Goal: Task Accomplishment & Management: Manage account settings

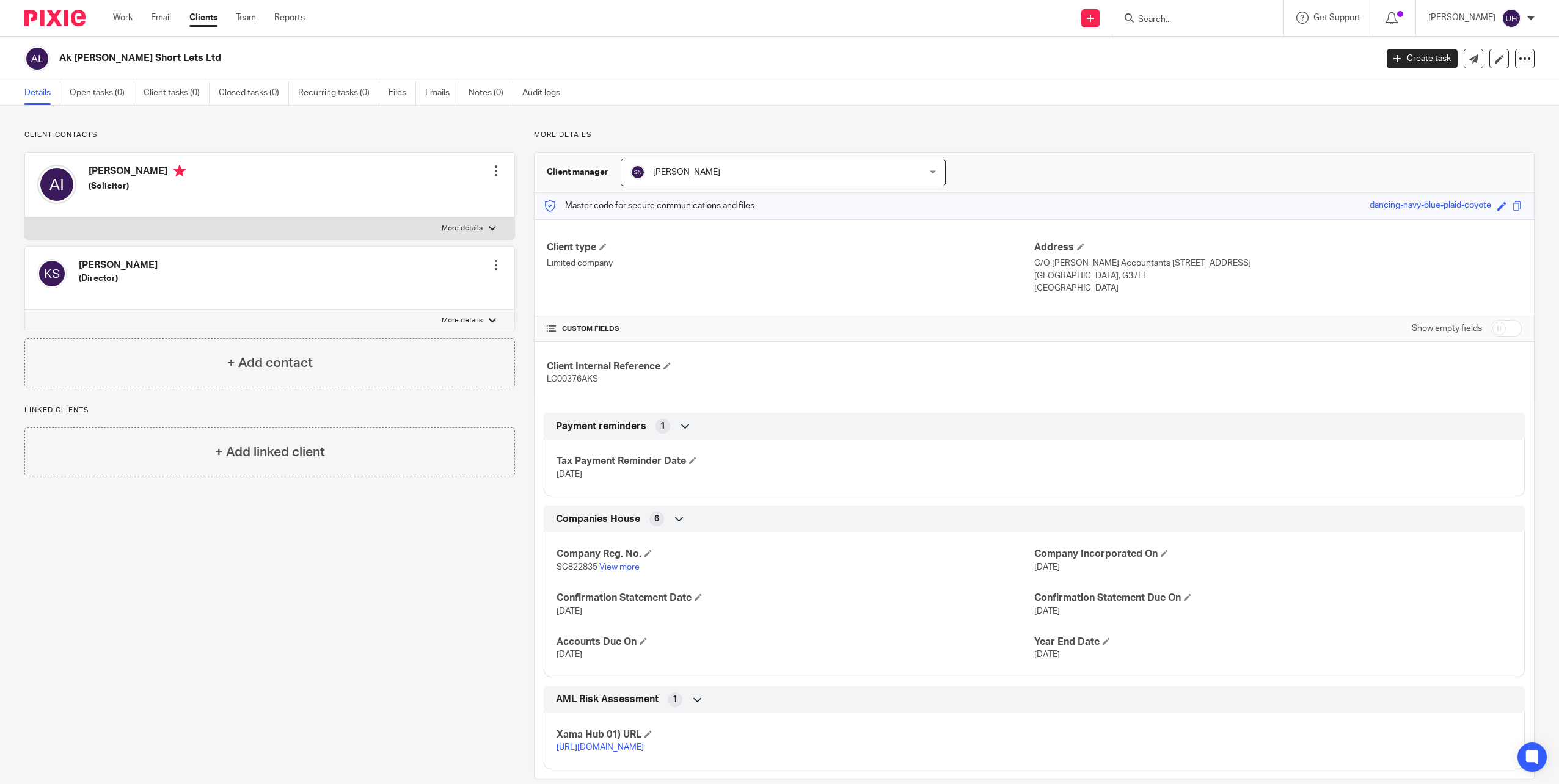
click at [1130, 16] on div at bounding box center [1198, 18] width 171 height 36
click at [1181, 20] on input "Search" at bounding box center [1191, 21] width 110 height 11
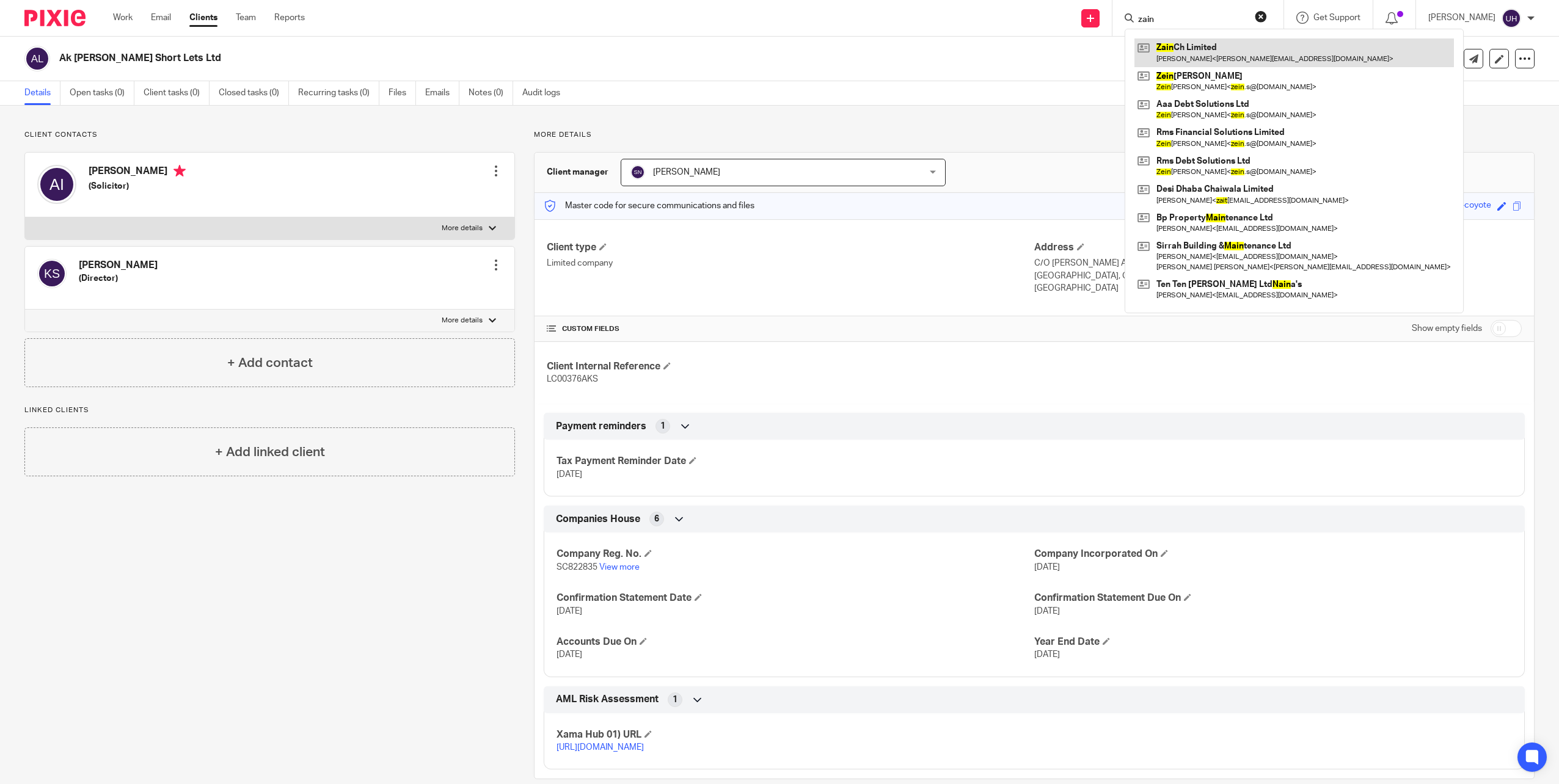
type input "zain"
click at [1222, 52] on link at bounding box center [1294, 52] width 320 height 28
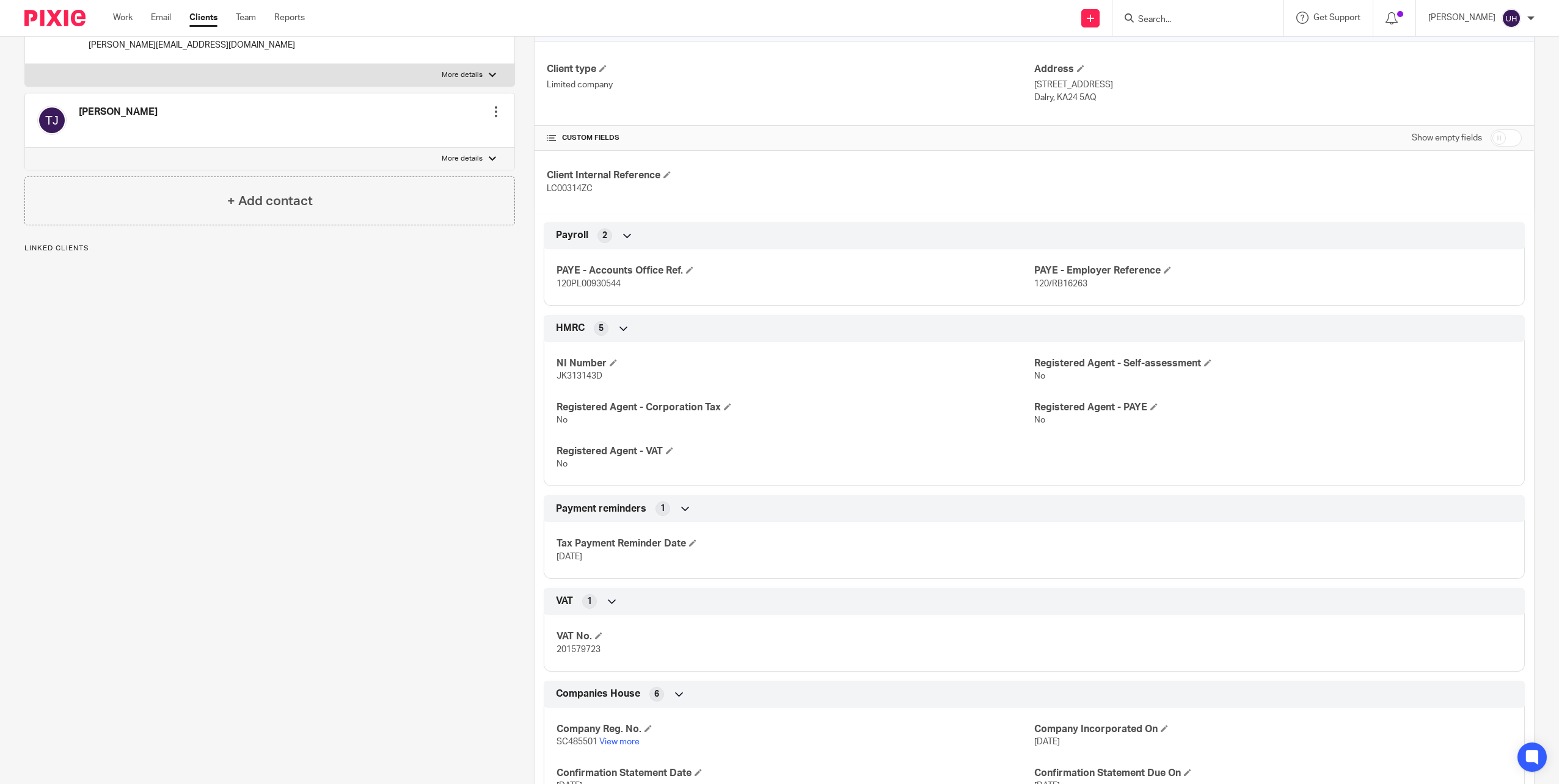
scroll to position [183, 0]
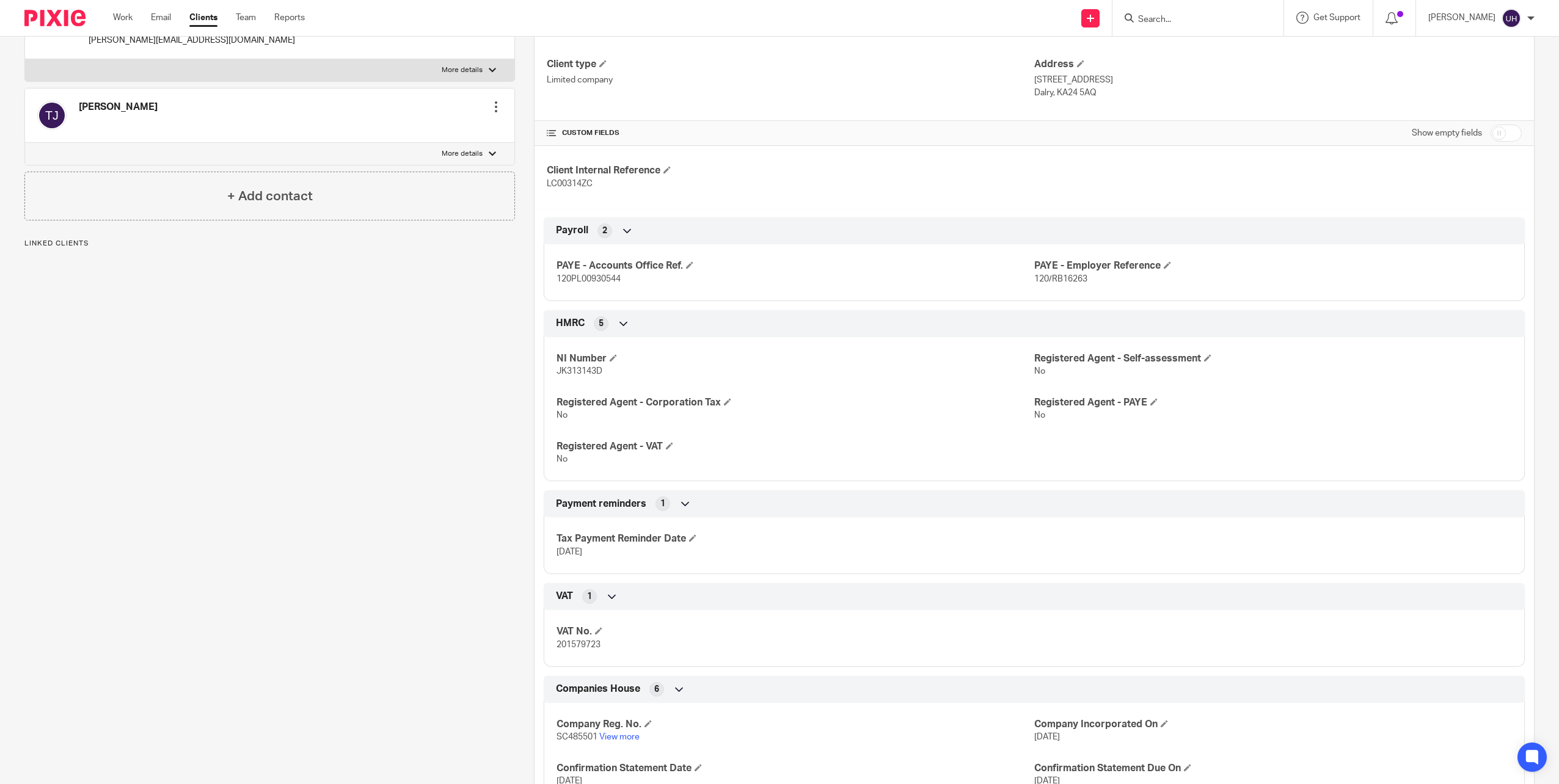
click at [583, 645] on span "201579723" at bounding box center [578, 644] width 44 height 8
copy span "201579723"
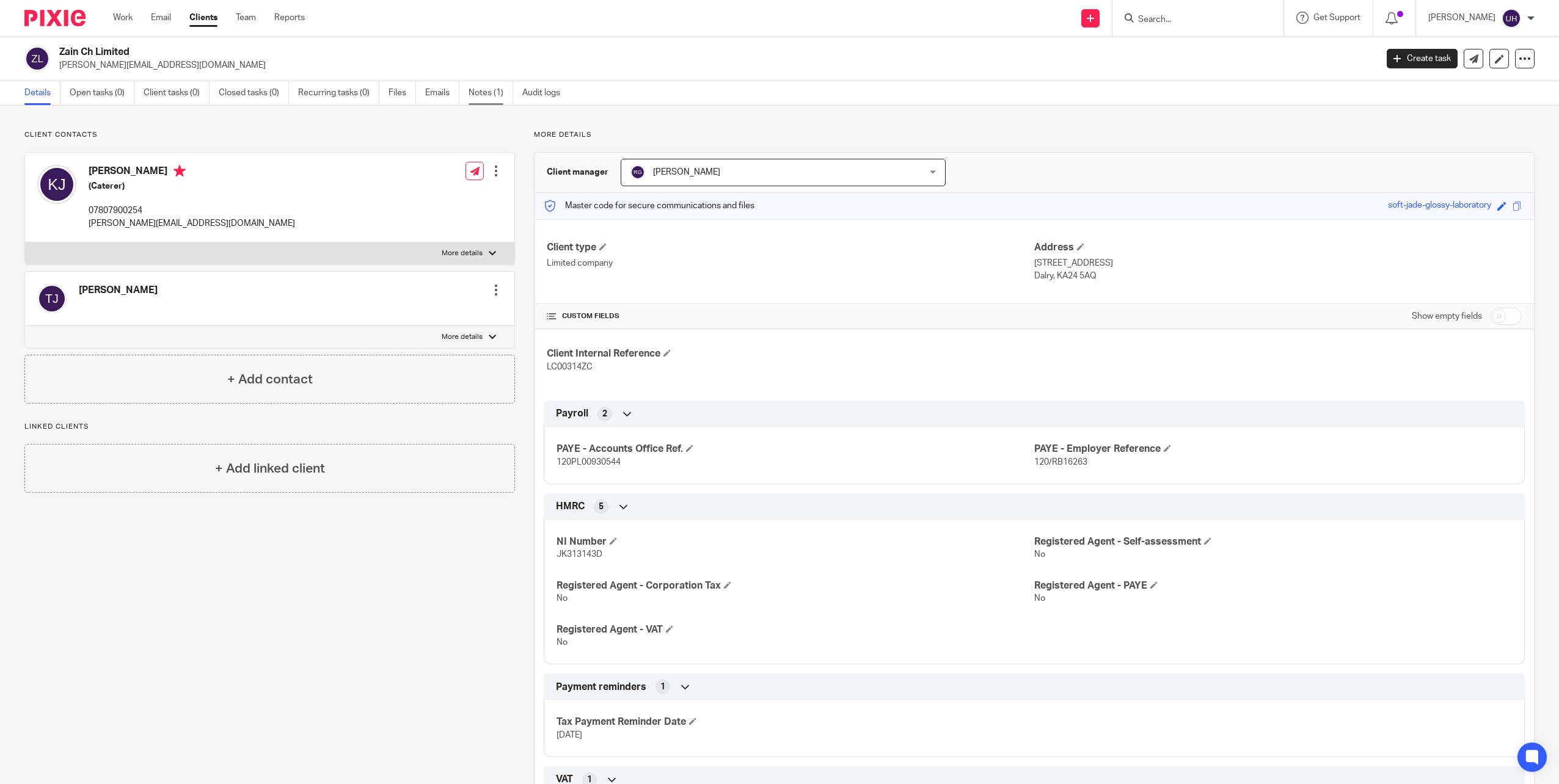
click at [492, 95] on link "Notes (1)" at bounding box center [490, 93] width 45 height 24
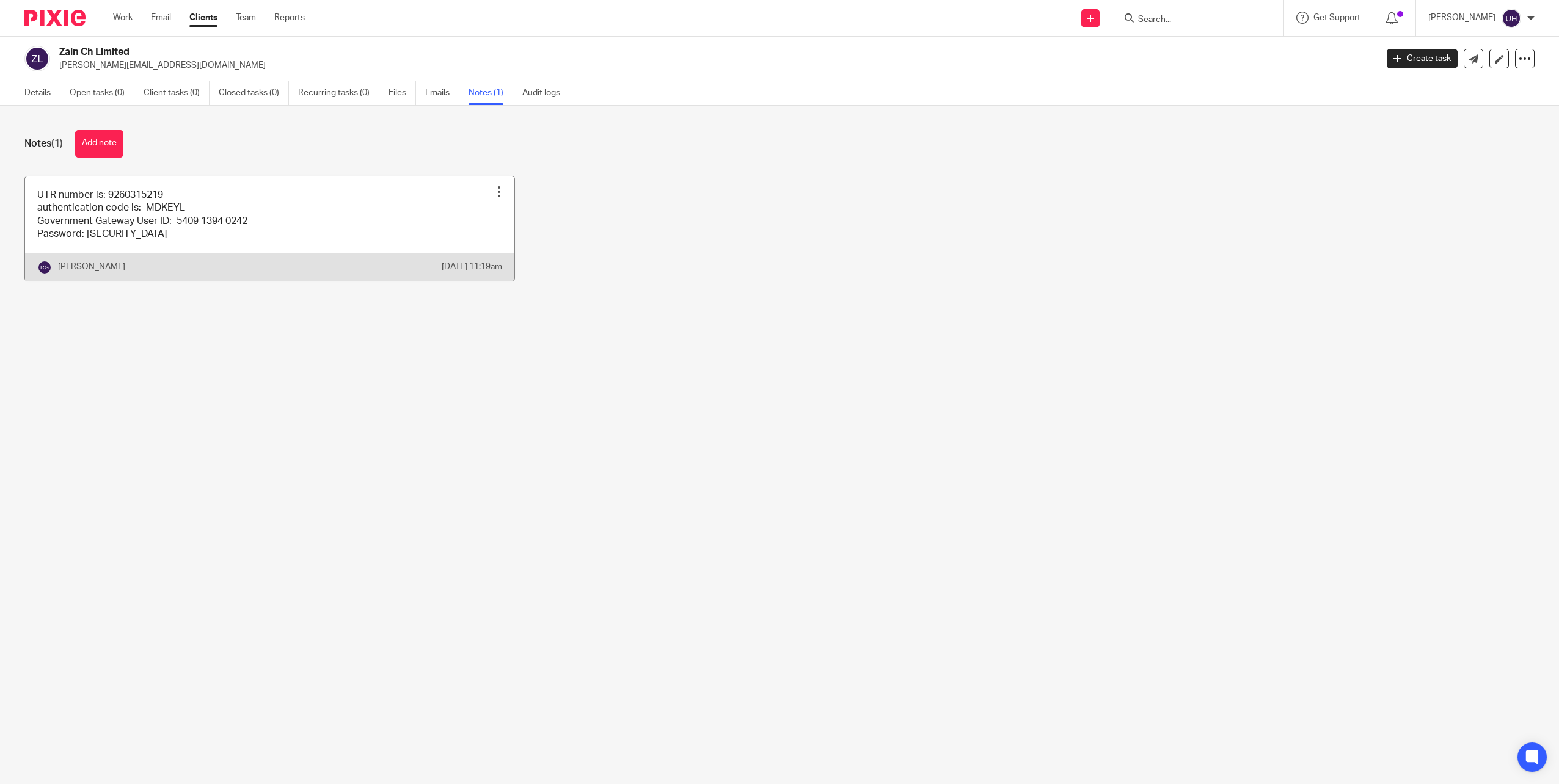
click at [128, 215] on link at bounding box center [269, 228] width 490 height 104
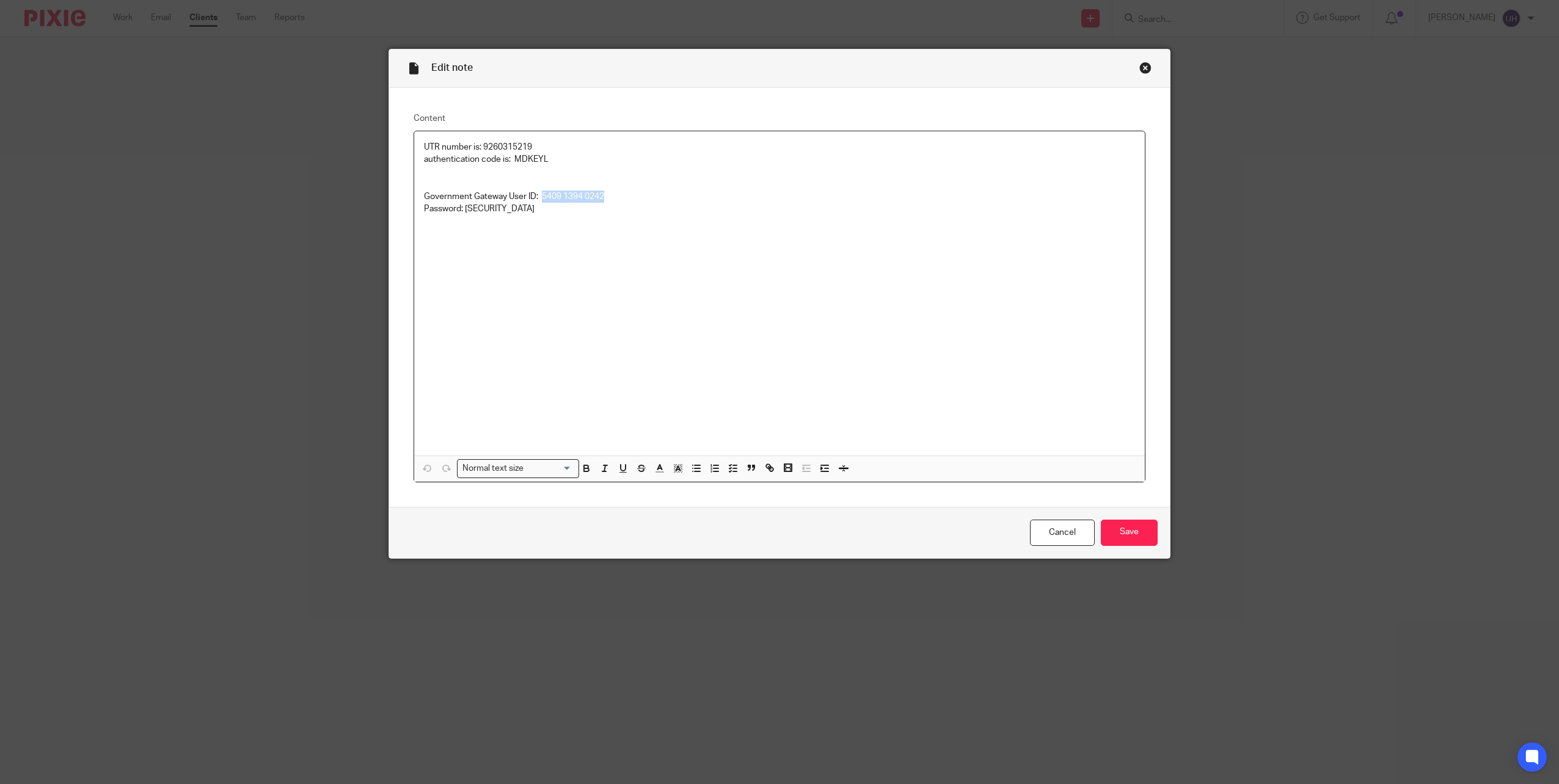
drag, startPoint x: 539, startPoint y: 195, endPoint x: 604, endPoint y: 198, distance: 65.1
click at [604, 198] on p "authentication code is: MDKEYL Government Gateway User ID: 5409 1394 0242 Passw…" at bounding box center [780, 183] width 711 height 62
copy p "5409 1394 0242"
drag, startPoint x: 462, startPoint y: 210, endPoint x: 505, endPoint y: 210, distance: 43.0
click at [505, 210] on p "authentication code is: MDKEYL Government Gateway User ID: 5409 1394 0242 Passw…" at bounding box center [780, 183] width 711 height 62
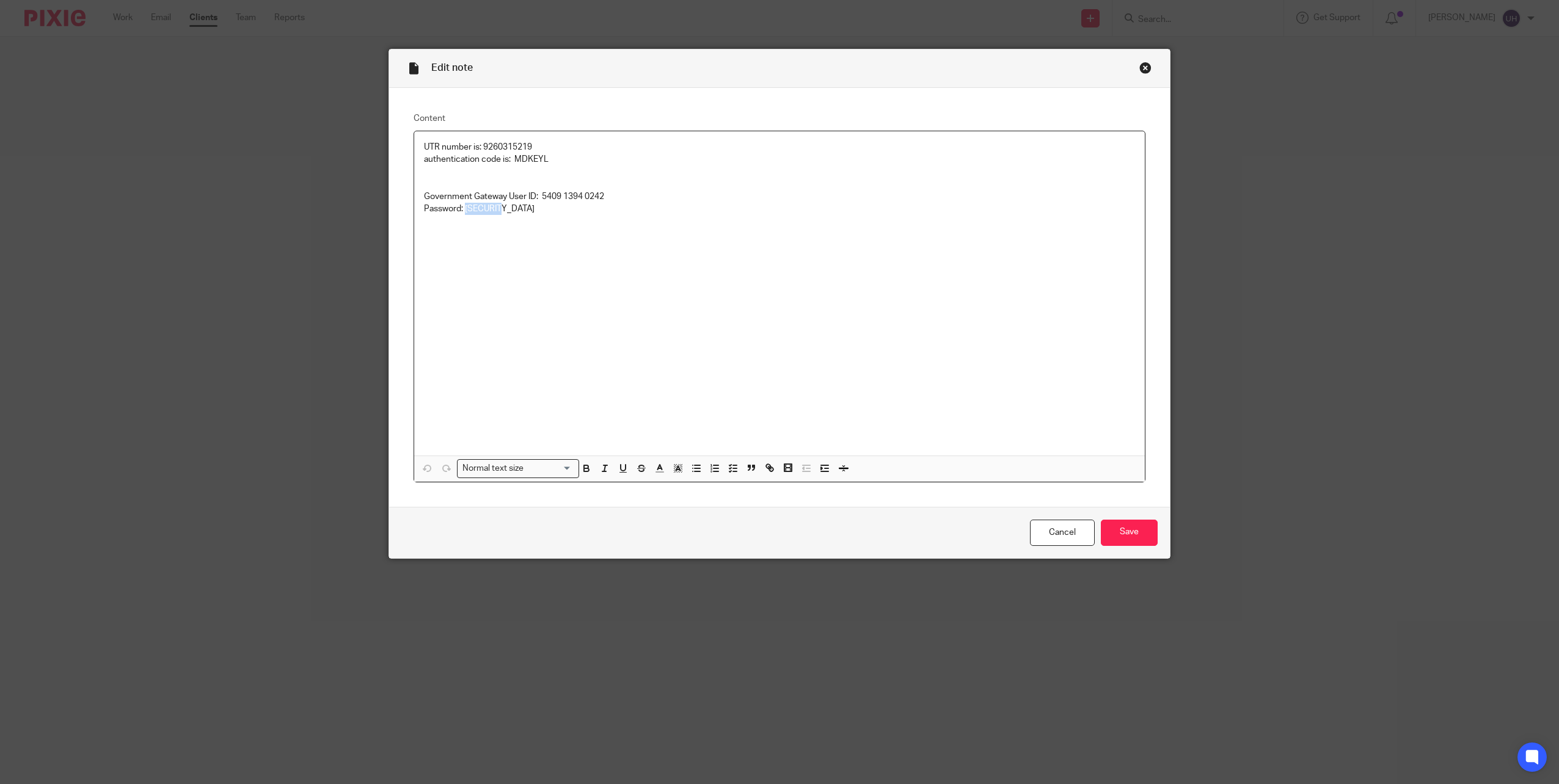
copy p "Jabbar12"
click at [1134, 535] on input "Save" at bounding box center [1130, 533] width 57 height 26
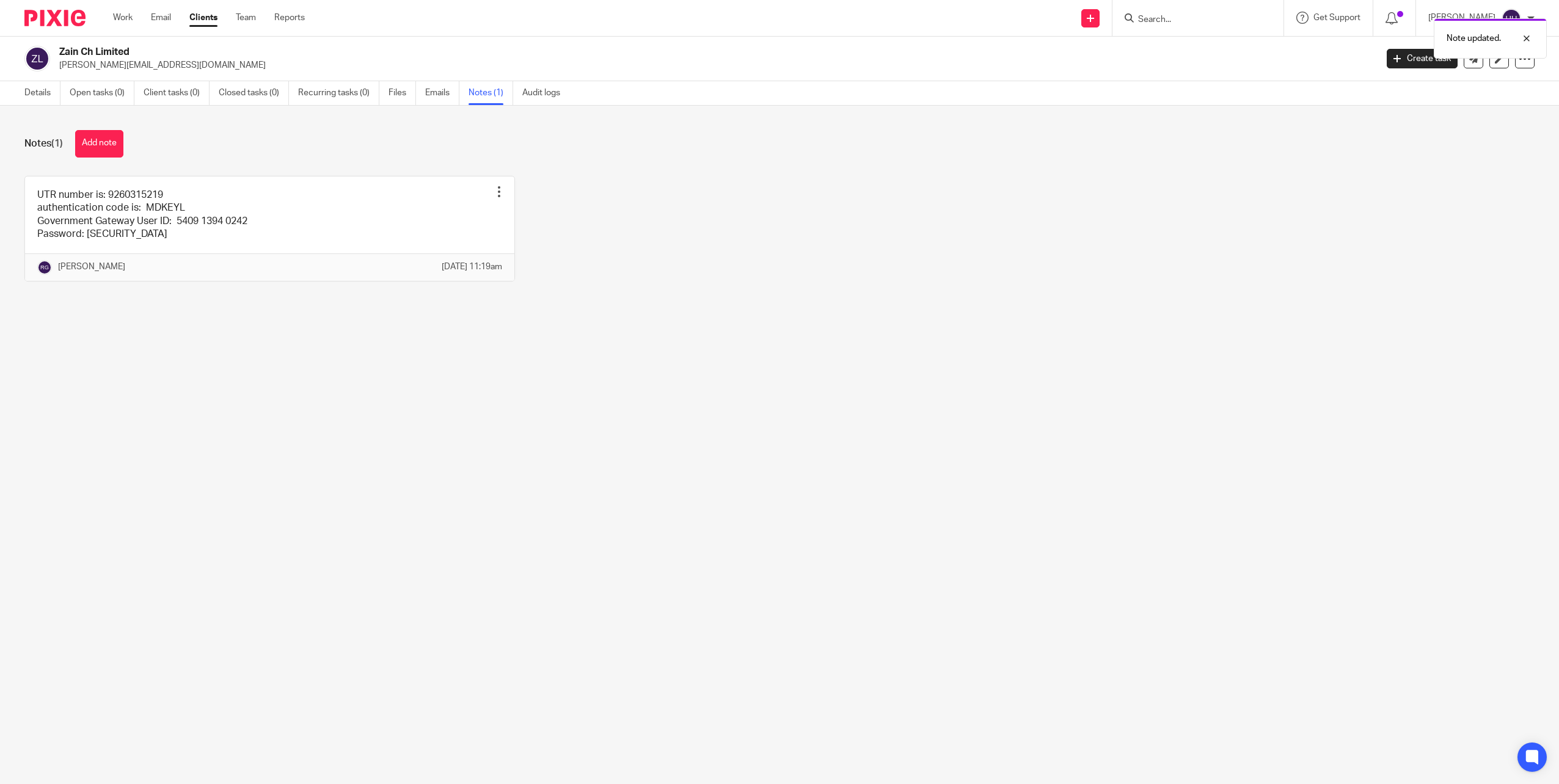
click at [1251, 20] on div "Note updated." at bounding box center [1163, 35] width 767 height 47
click at [1175, 16] on div "Note updated." at bounding box center [1163, 35] width 767 height 47
click at [1164, 18] on input "Search" at bounding box center [1191, 21] width 110 height 11
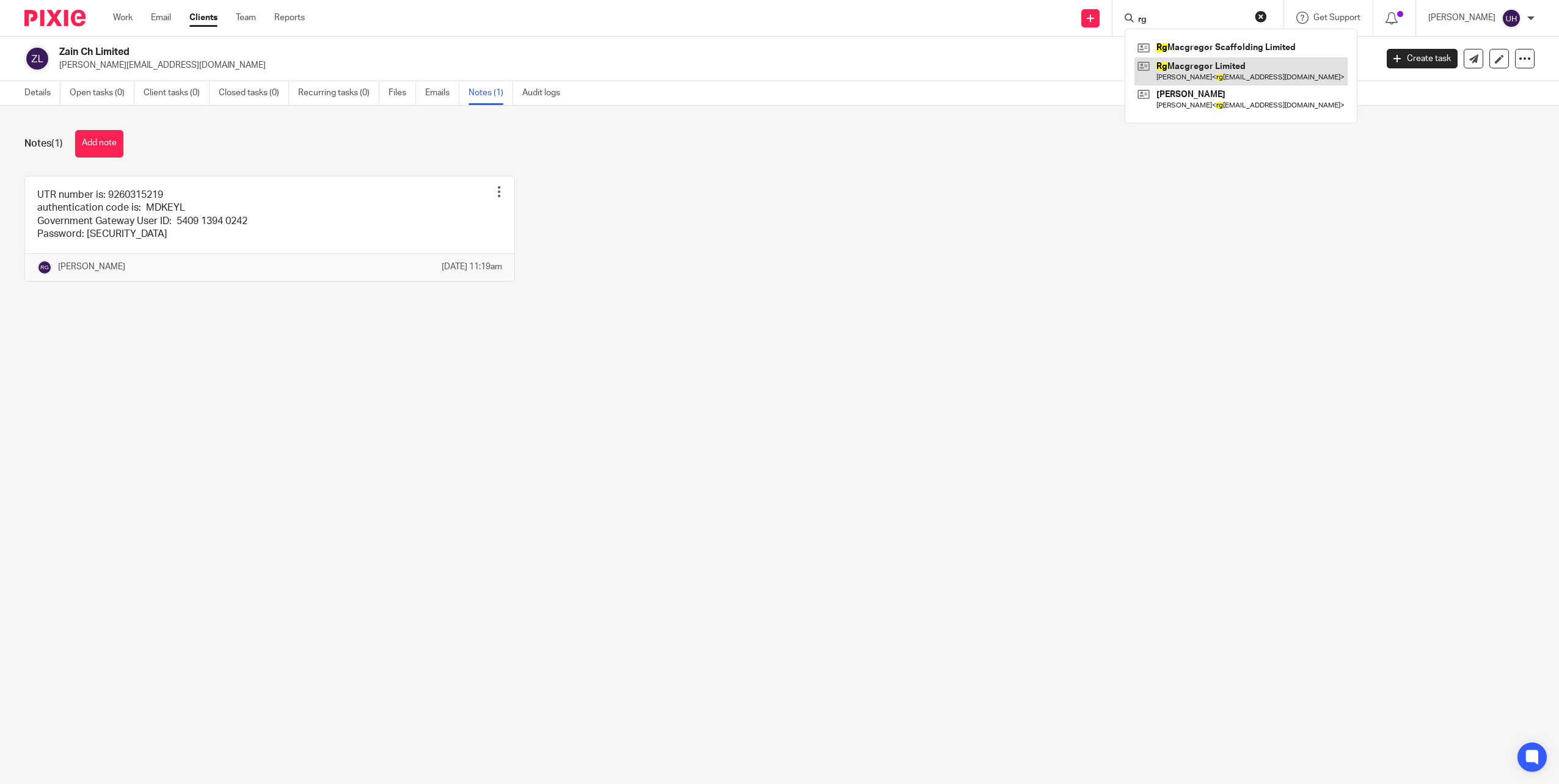
type input "rg"
click at [1269, 68] on link at bounding box center [1241, 72] width 213 height 28
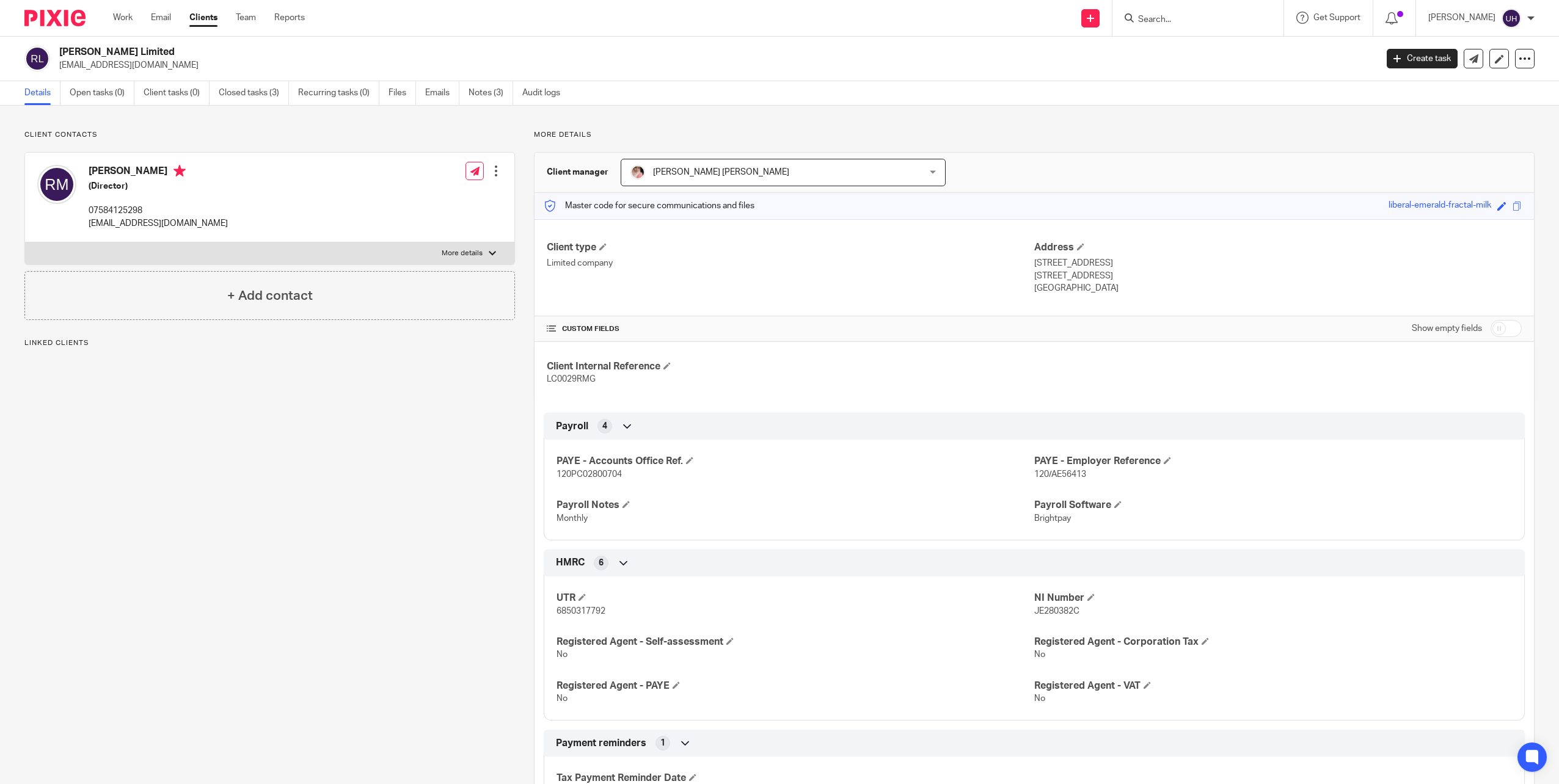
click at [463, 101] on ul "Details Open tasks (0) Client tasks (0) Closed tasks (3) Recurring tasks (0) Fi…" at bounding box center [301, 93] width 554 height 24
click at [471, 96] on link "Notes (3)" at bounding box center [490, 93] width 45 height 24
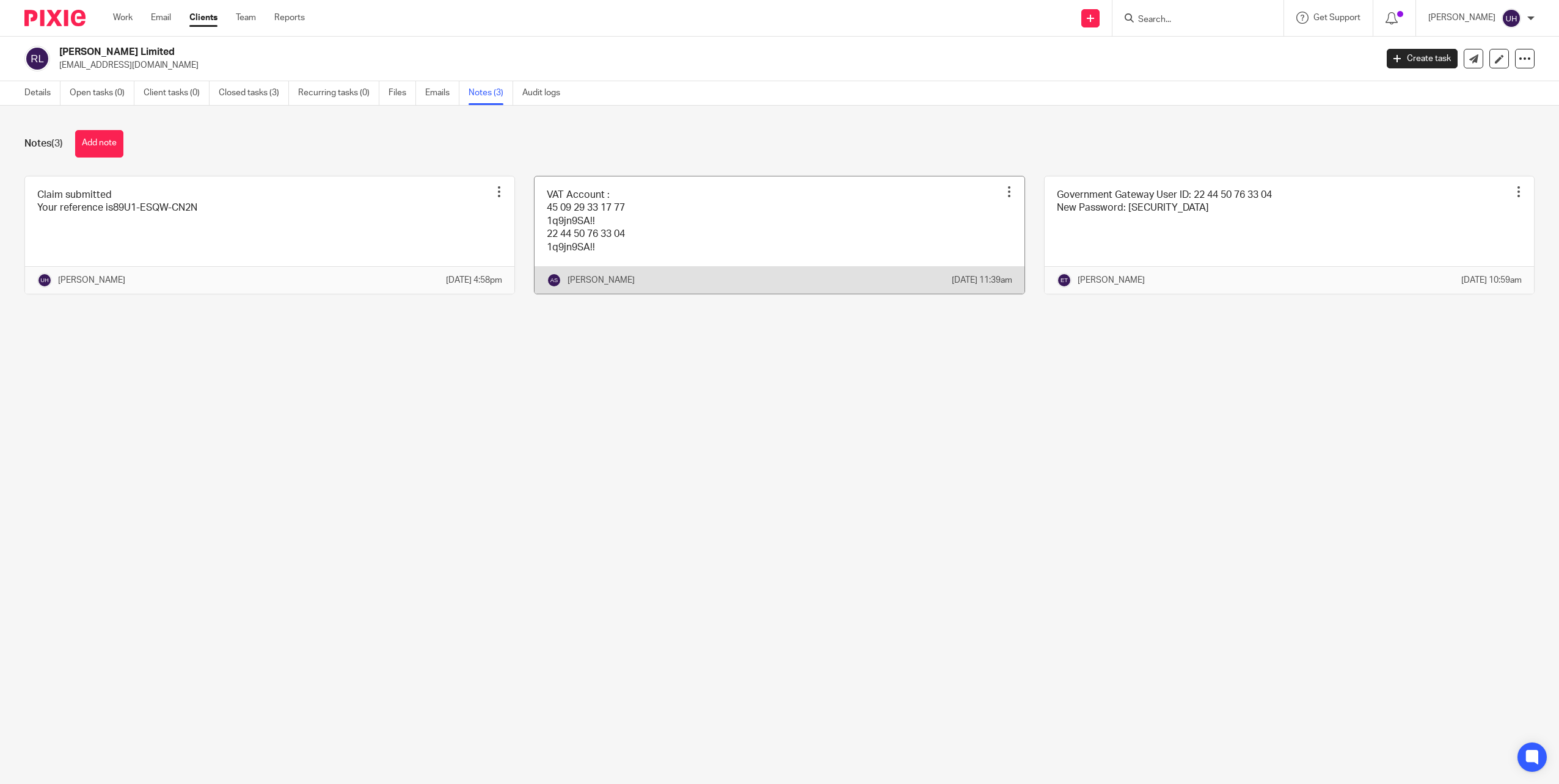
click at [627, 233] on link at bounding box center [779, 235] width 490 height 118
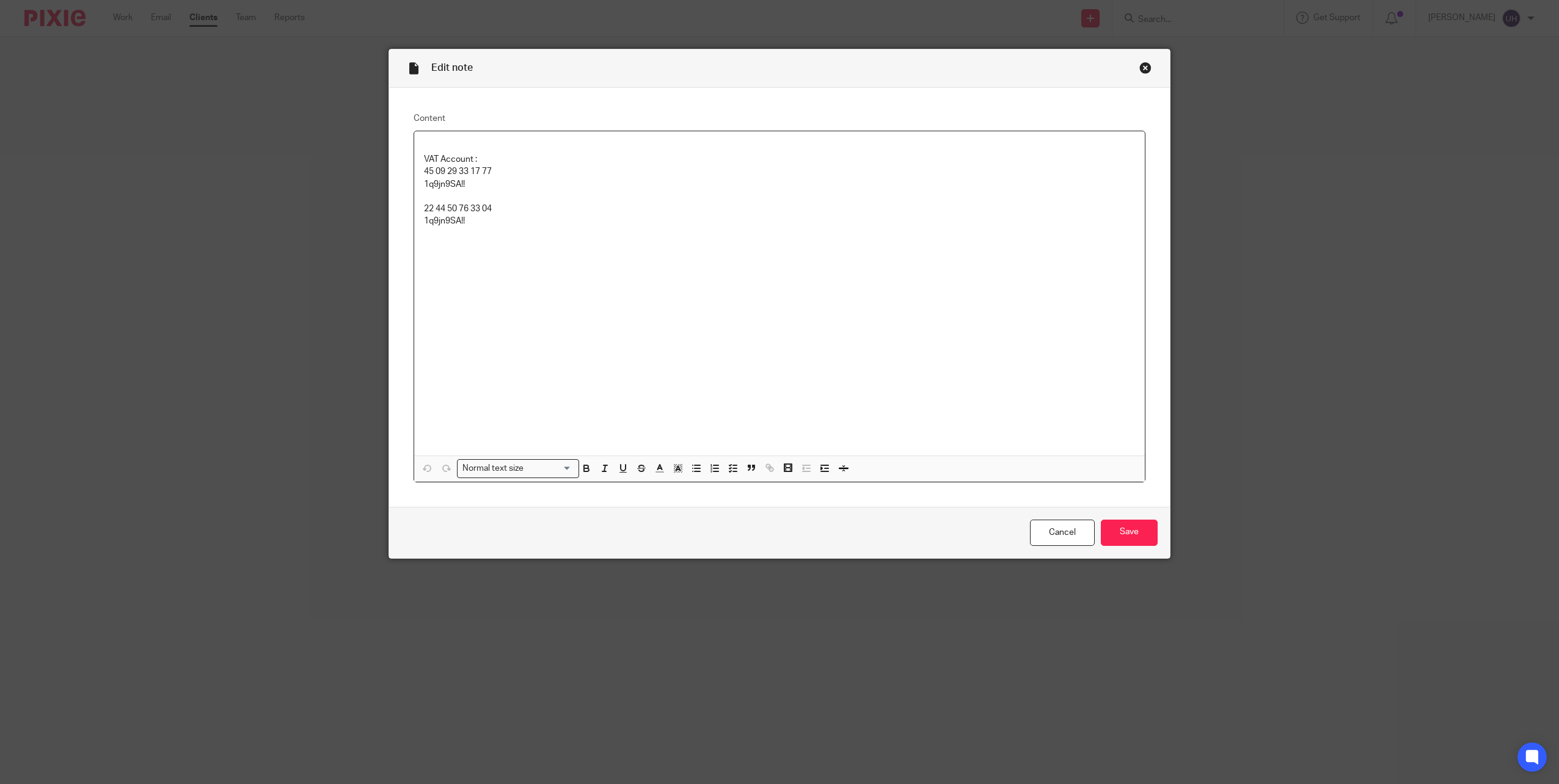
click at [455, 164] on p "VAT Account :" at bounding box center [780, 159] width 711 height 12
click at [456, 166] on p "45 09 29 33 17 77" at bounding box center [780, 171] width 711 height 12
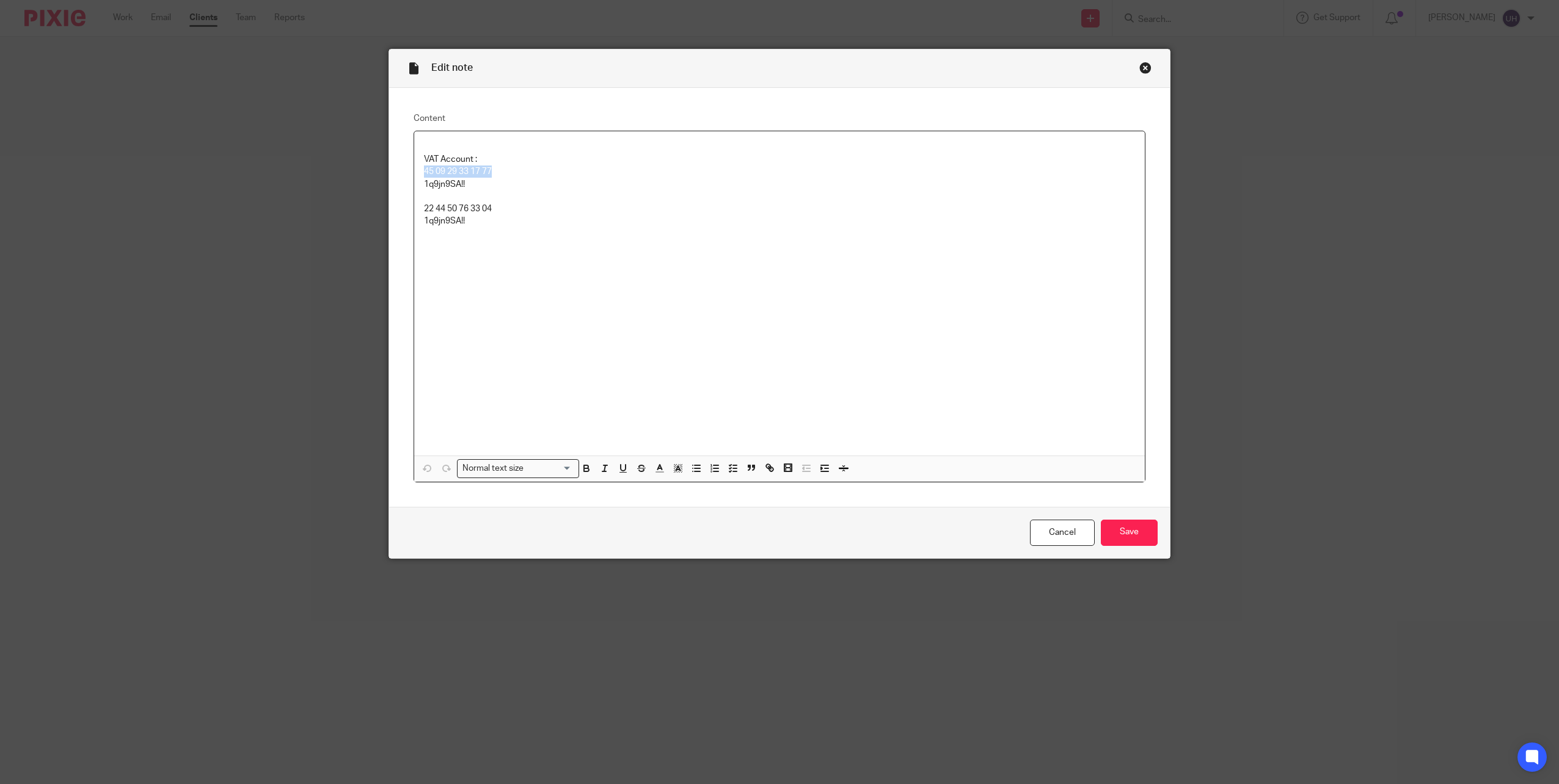
copy p "45 09 29 33 17 77"
click at [444, 188] on p "1q9jn9SA!!" at bounding box center [780, 184] width 711 height 12
click at [444, 186] on p "1q9jn9SA!!" at bounding box center [780, 184] width 711 height 12
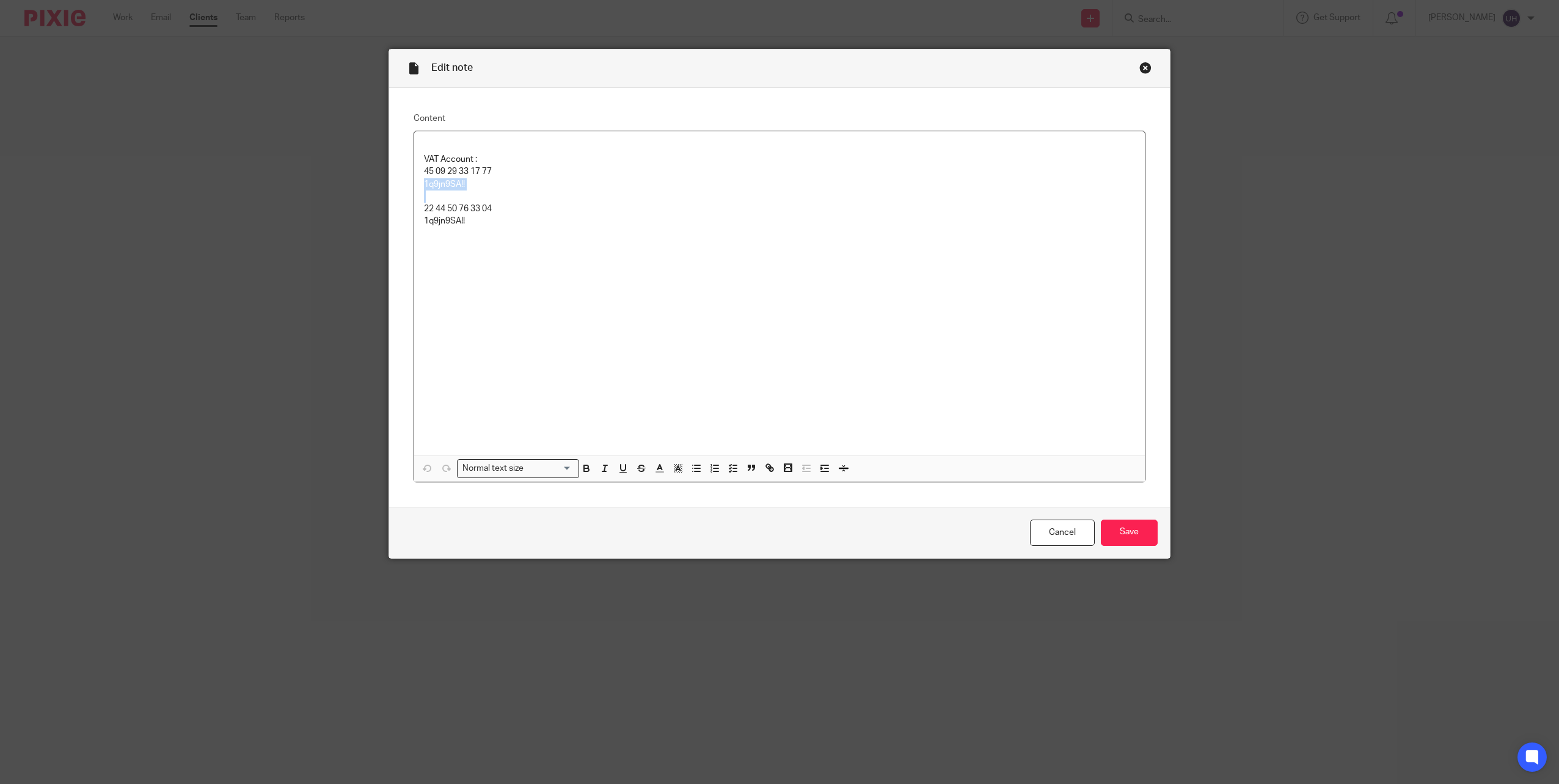
copy p "1q9jn9SA!!"
click at [1115, 526] on input "Save" at bounding box center [1130, 533] width 57 height 26
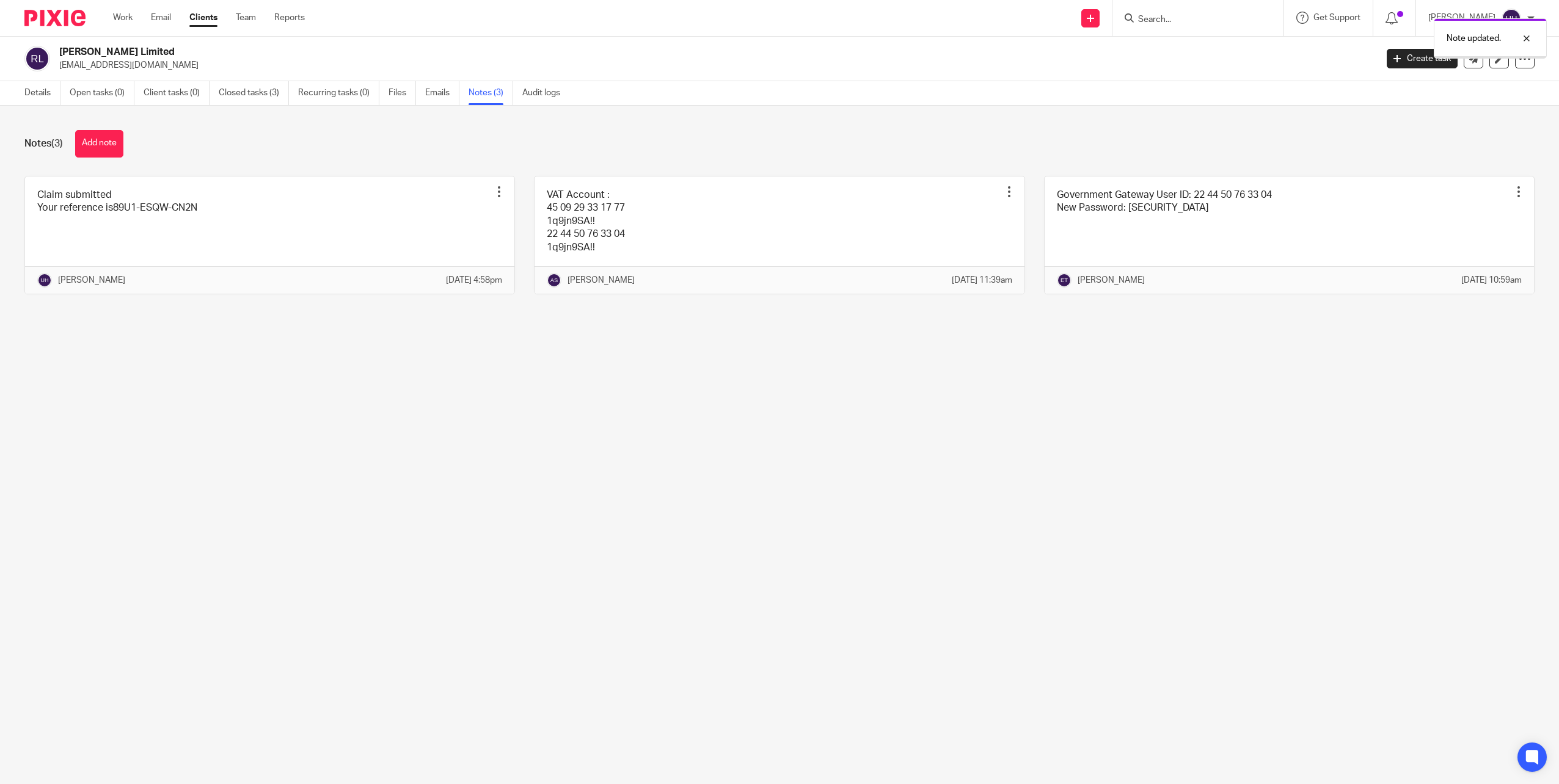
click at [1191, 17] on div "Note updated." at bounding box center [1163, 35] width 767 height 47
click at [1163, 20] on div "Note updated." at bounding box center [1163, 35] width 767 height 47
click at [1169, 17] on input "Search" at bounding box center [1191, 21] width 110 height 11
type input "koq"
click at [1173, 52] on link at bounding box center [1210, 47] width 152 height 18
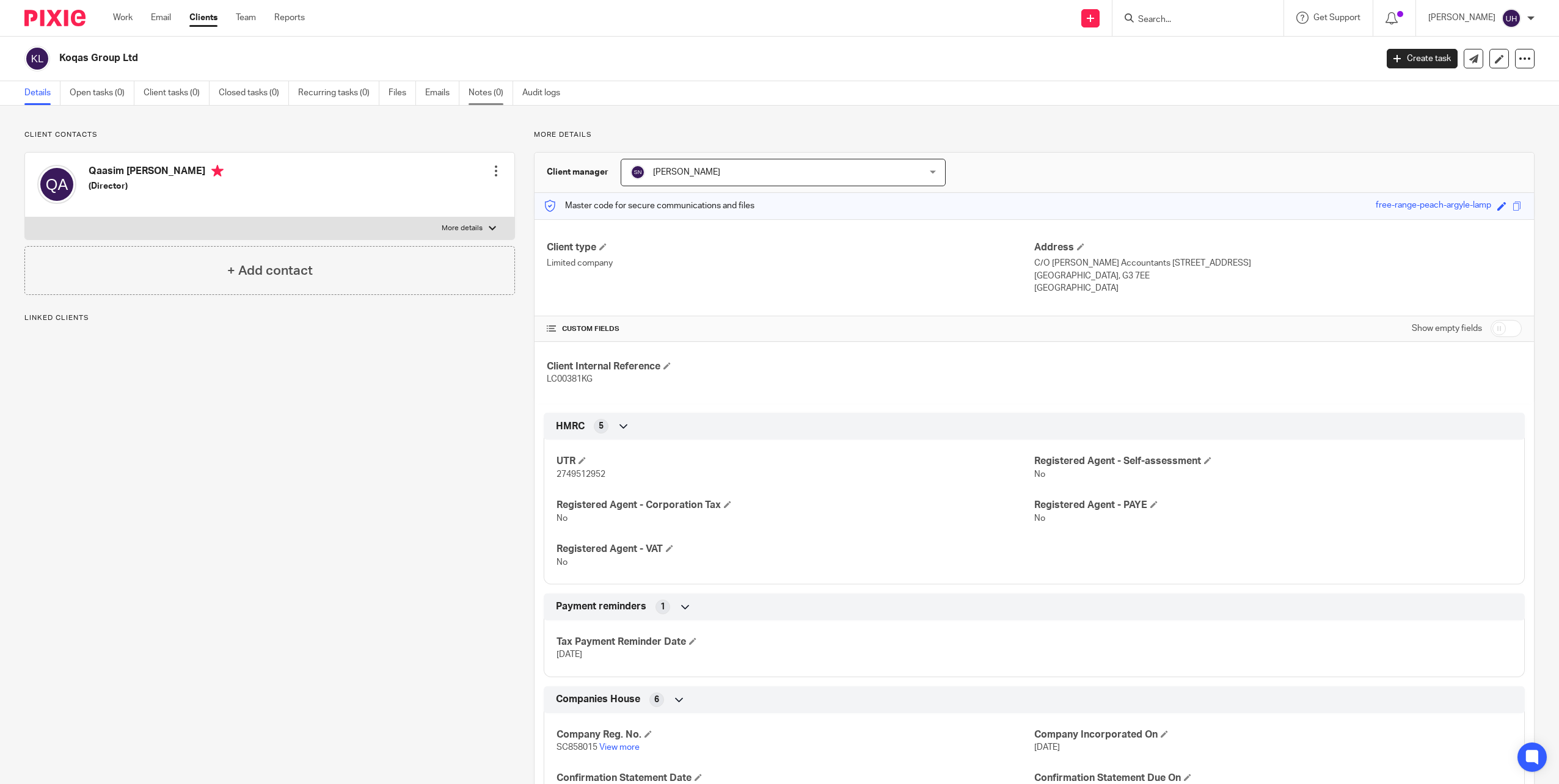
click at [488, 88] on link "Notes (0)" at bounding box center [490, 93] width 45 height 24
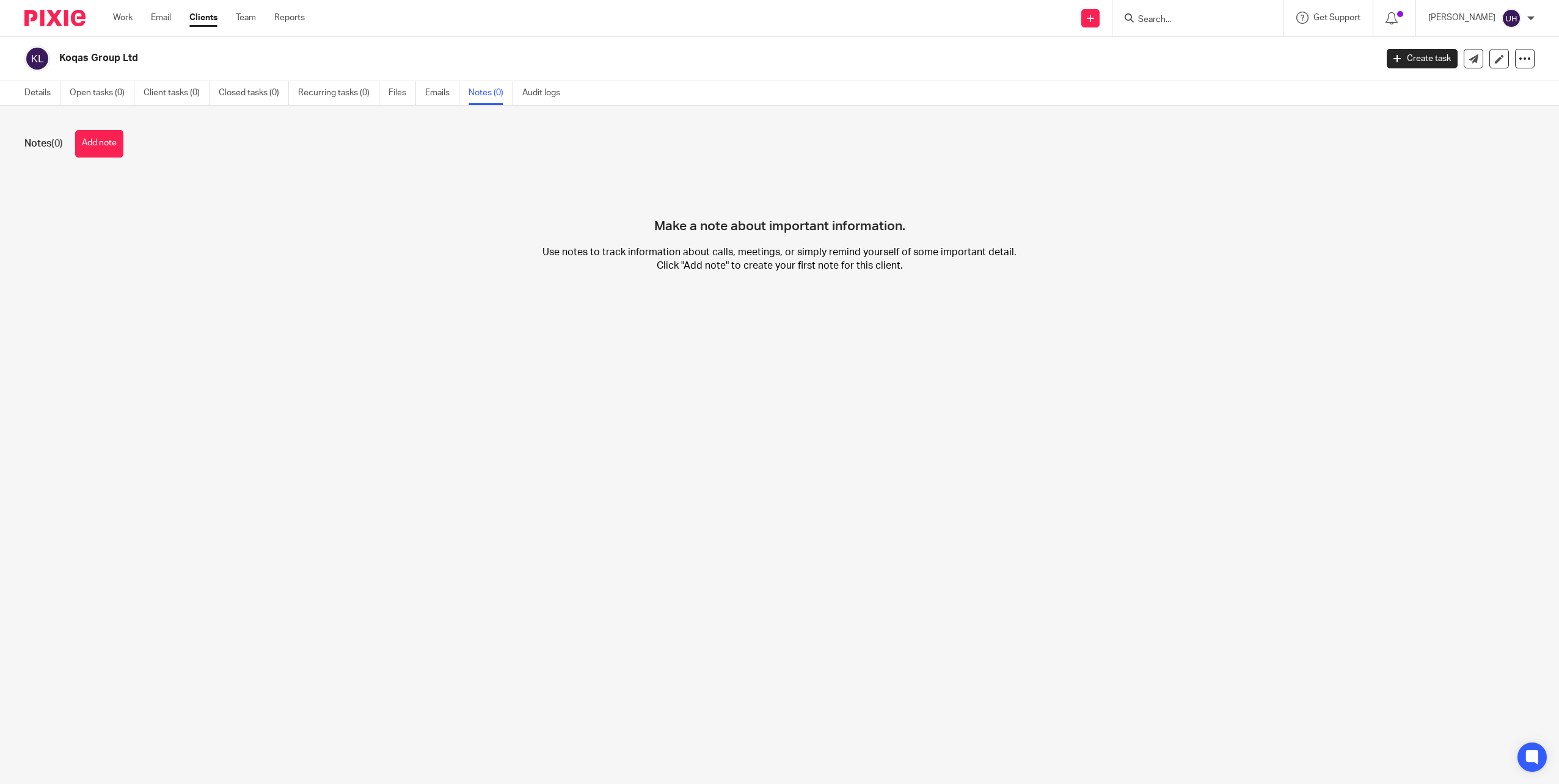
click at [94, 59] on h2 "Koqas Group Ltd" at bounding box center [583, 58] width 1047 height 13
copy main "Koqas Group Ltd Create task Update from Companies House Export data Merge Archi…"
click at [102, 140] on button "Add note" at bounding box center [99, 144] width 48 height 28
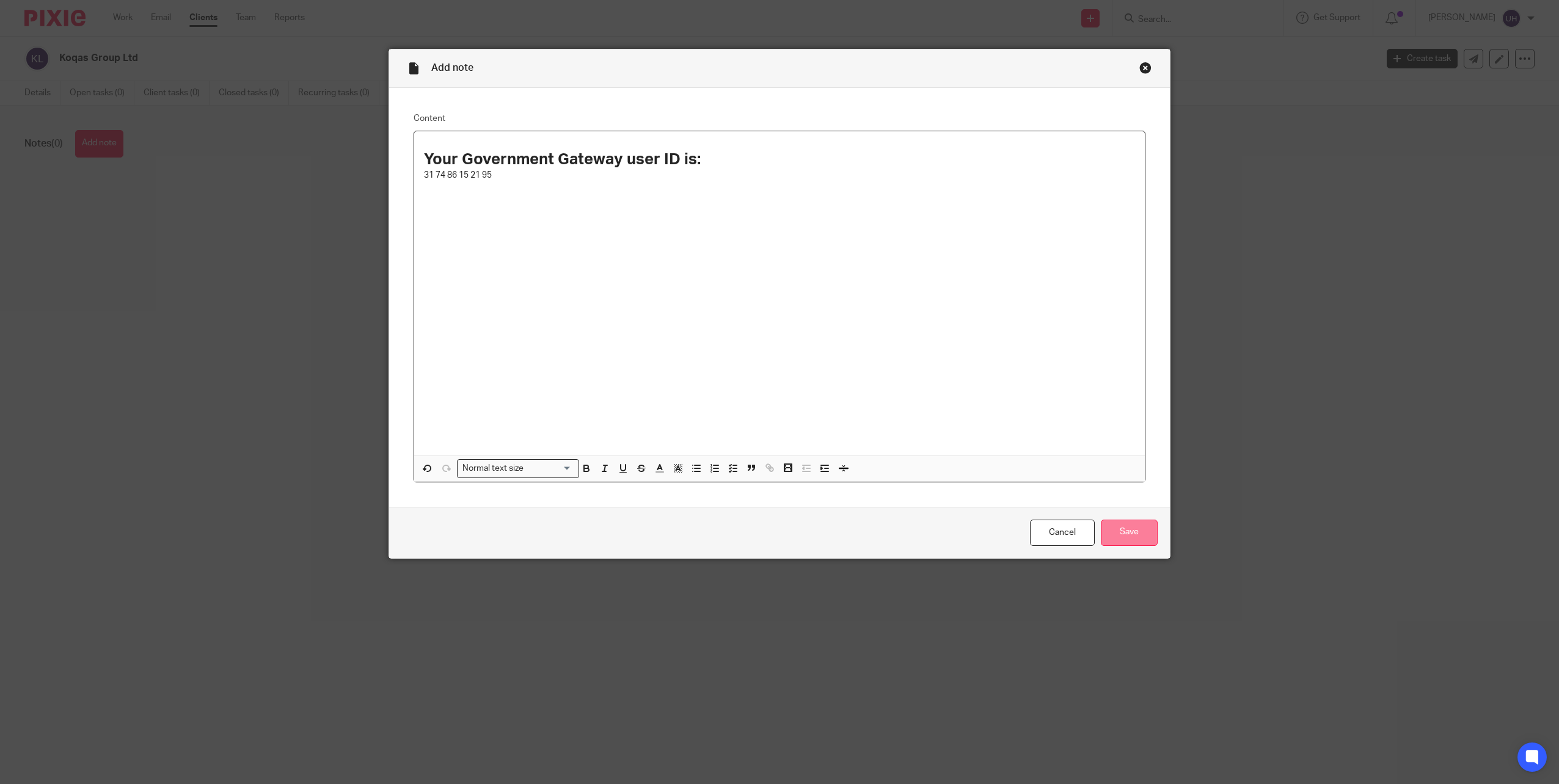
click at [1111, 525] on input "Save" at bounding box center [1130, 533] width 57 height 26
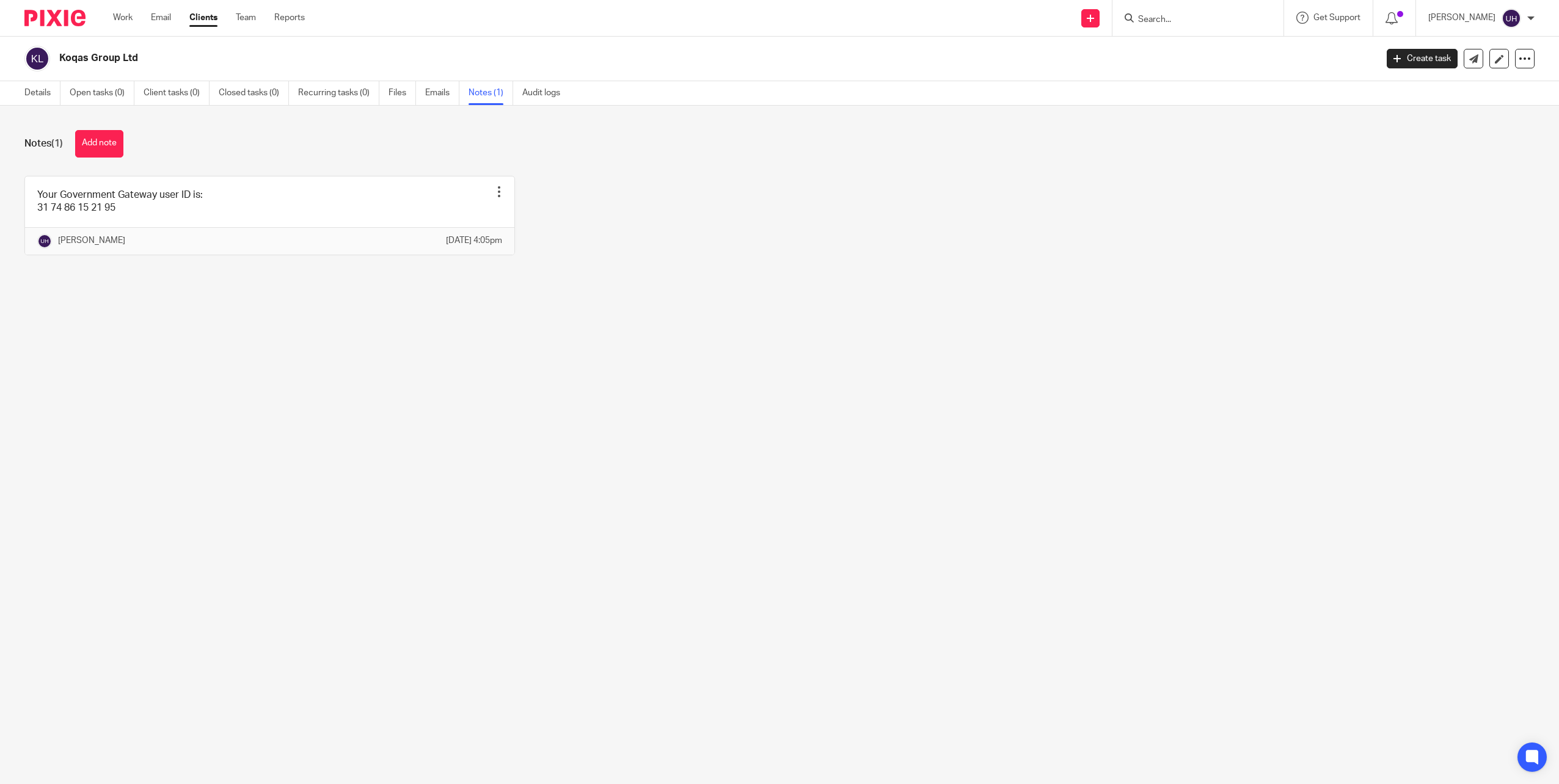
click at [1166, 20] on input "Search" at bounding box center [1191, 21] width 110 height 11
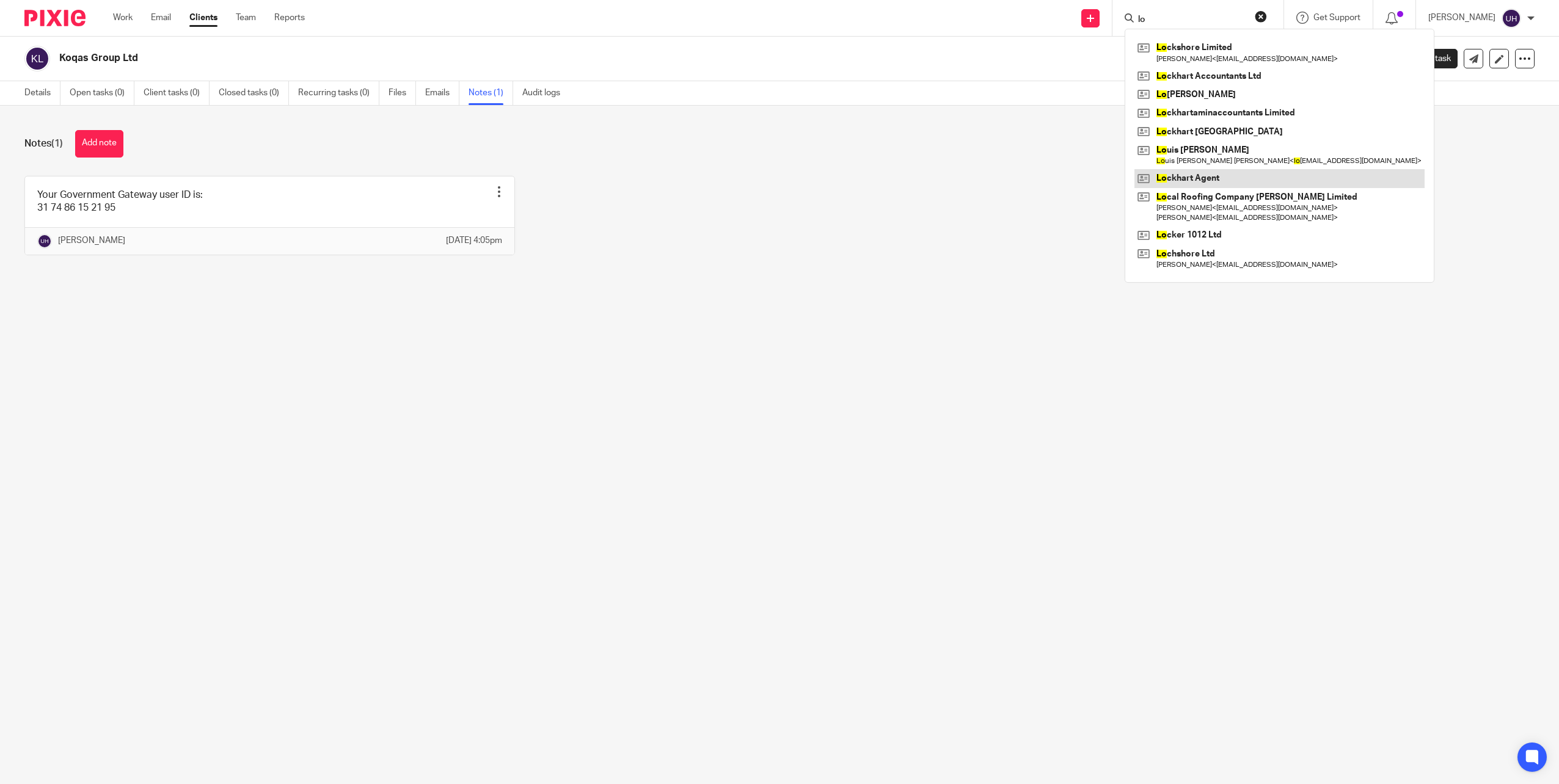
type input "lo"
click at [1239, 178] on link at bounding box center [1280, 178] width 291 height 18
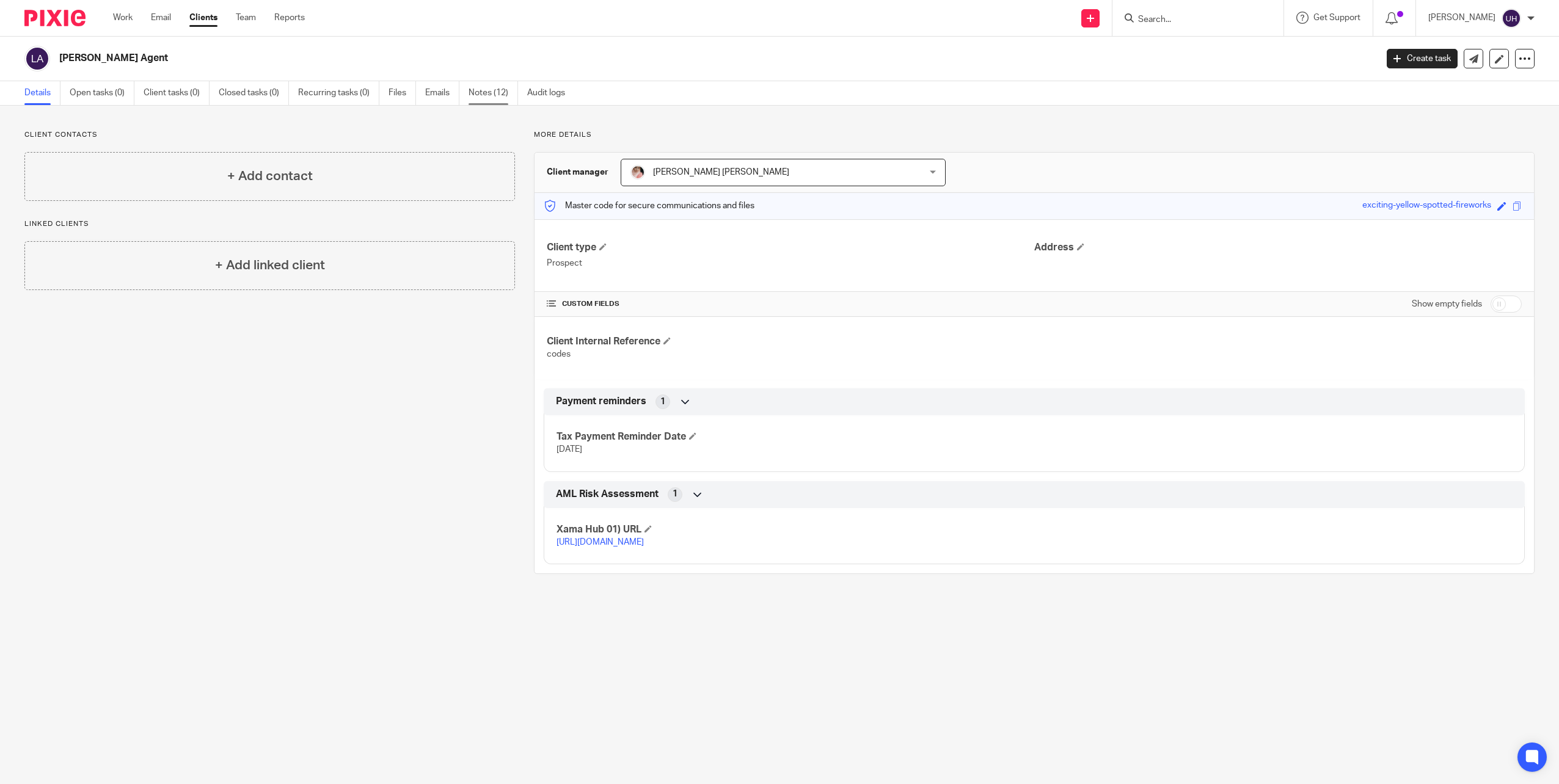
click at [499, 86] on link "Notes (12)" at bounding box center [493, 93] width 50 height 24
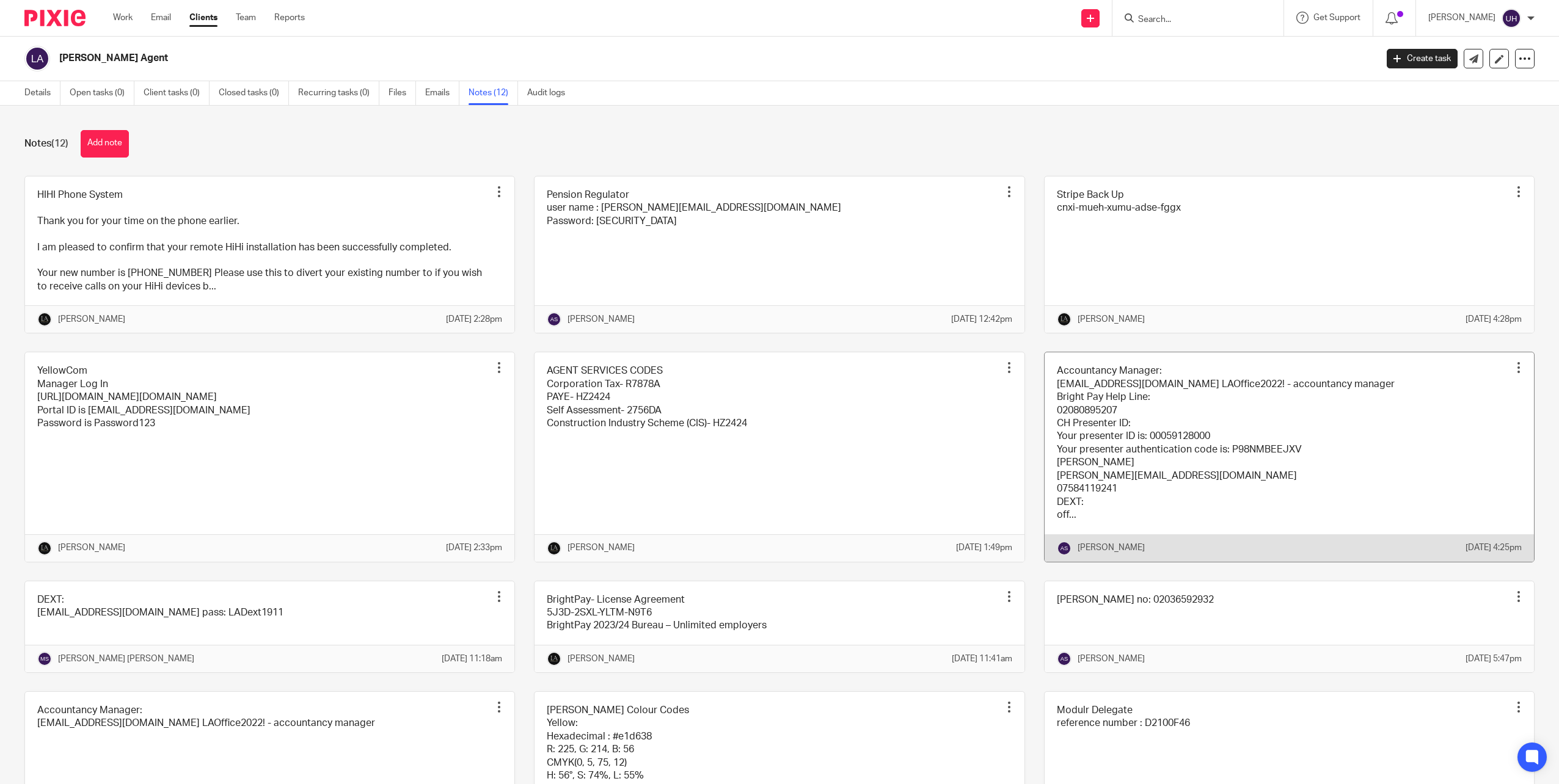
click at [1175, 454] on link at bounding box center [1289, 456] width 490 height 209
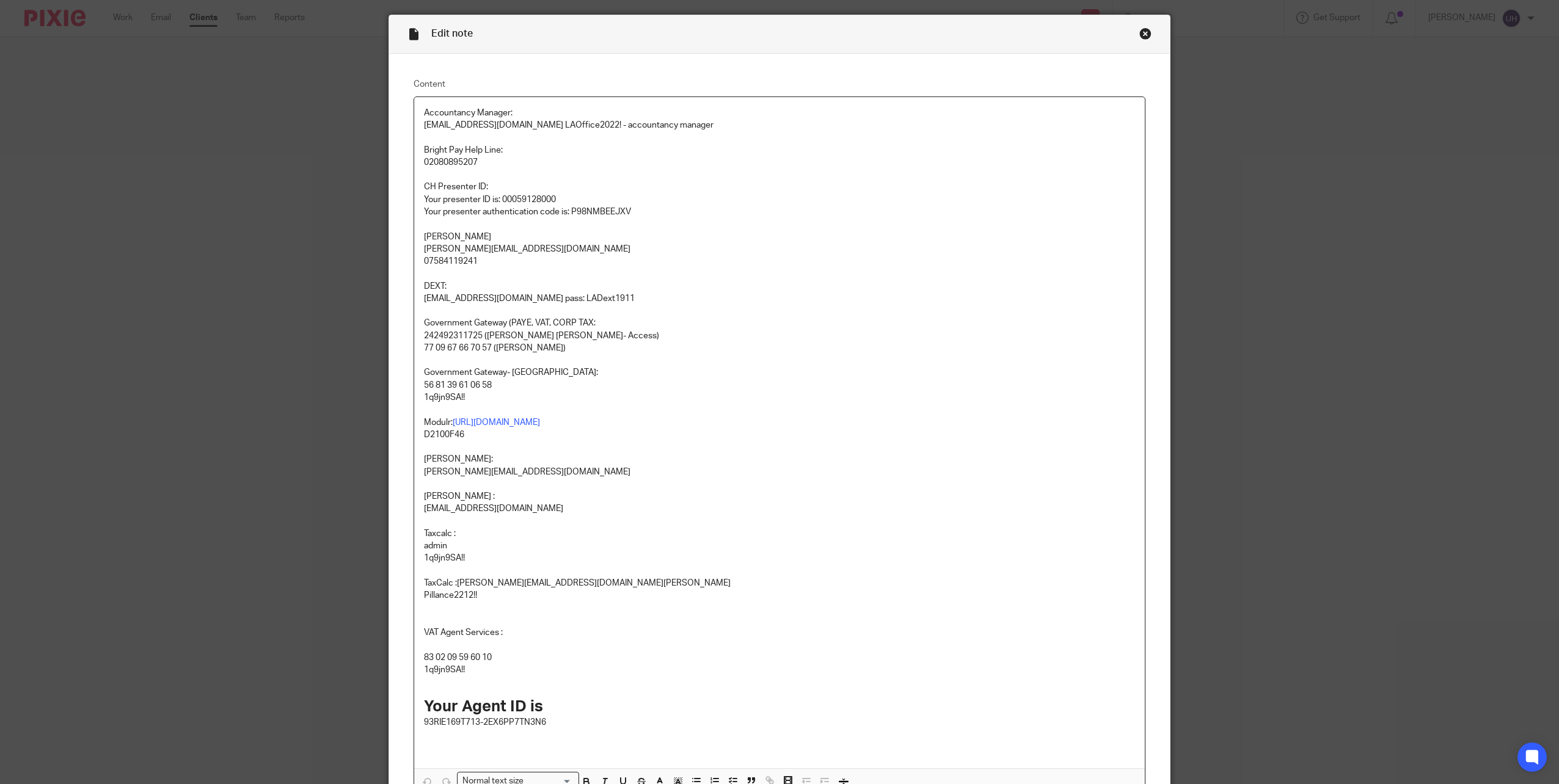
scroll to position [61, 0]
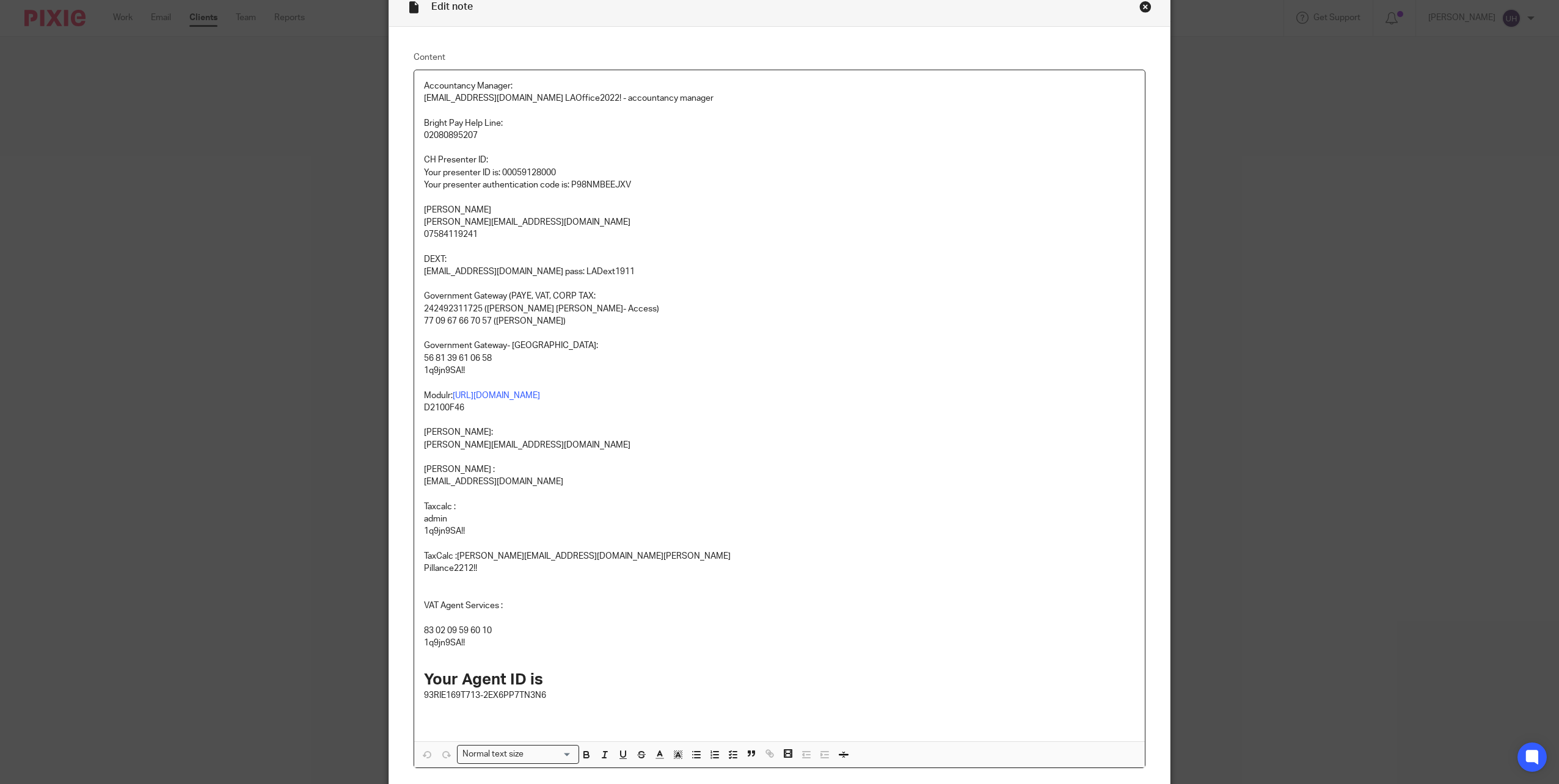
click at [482, 356] on p "56 81 39 61 06 58" at bounding box center [780, 358] width 711 height 12
copy p "56 81 39 61 06 58"
click at [441, 372] on p "1q9jn9SA!!" at bounding box center [780, 370] width 711 height 12
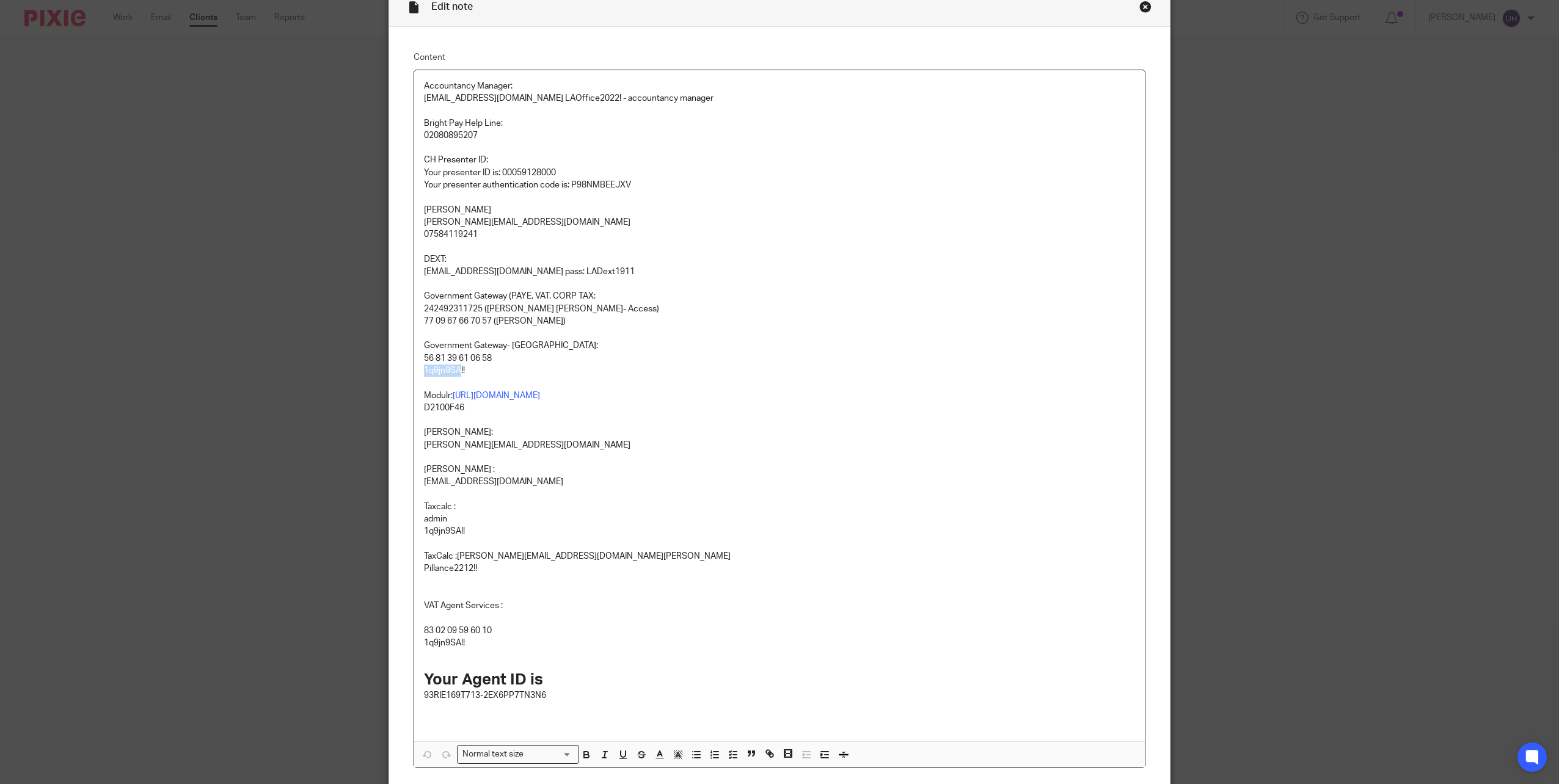
click at [441, 372] on p "1q9jn9SA!!" at bounding box center [780, 370] width 711 height 12
copy p "1q9jn9SA!!"
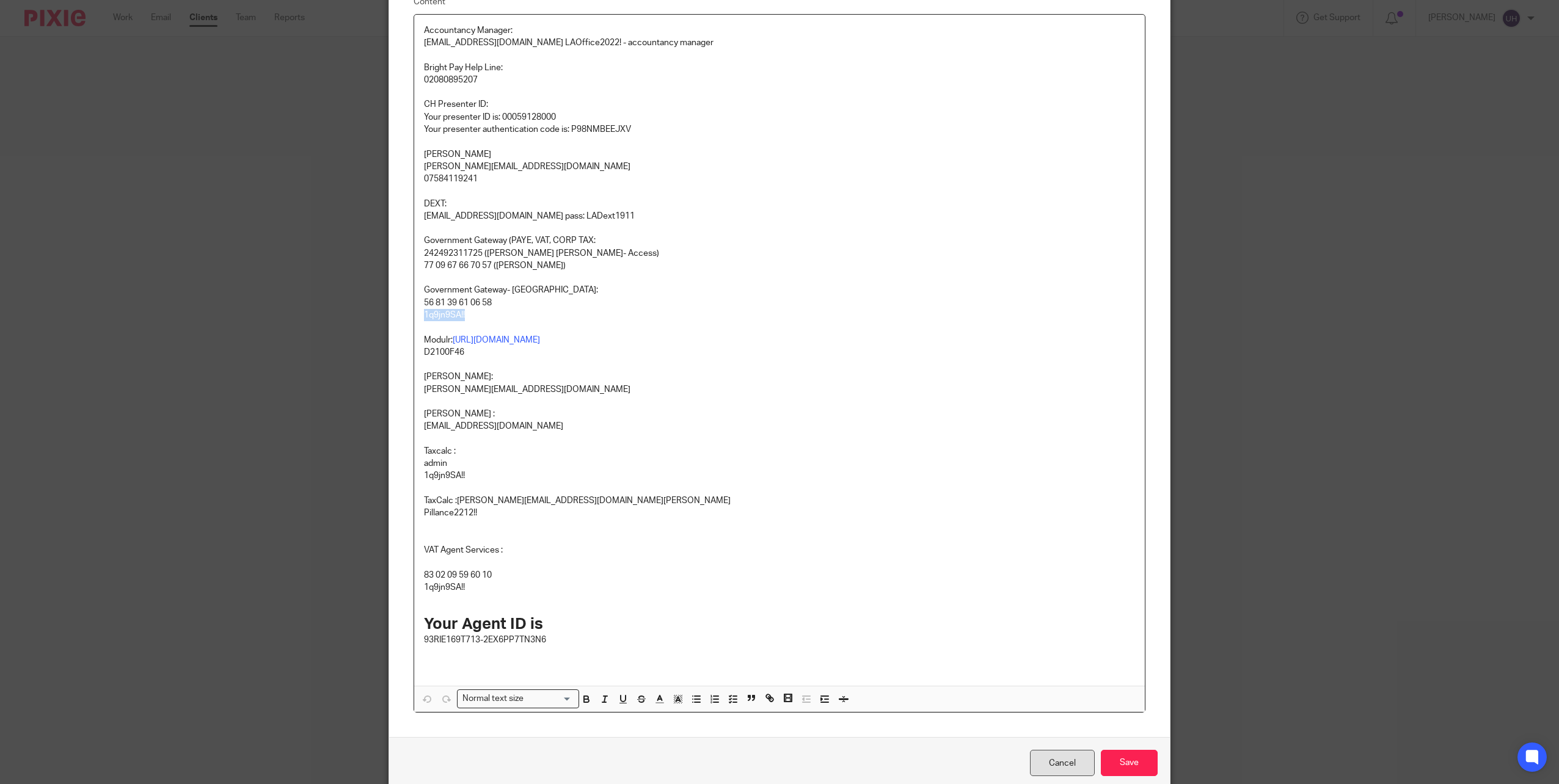
scroll to position [171, 0]
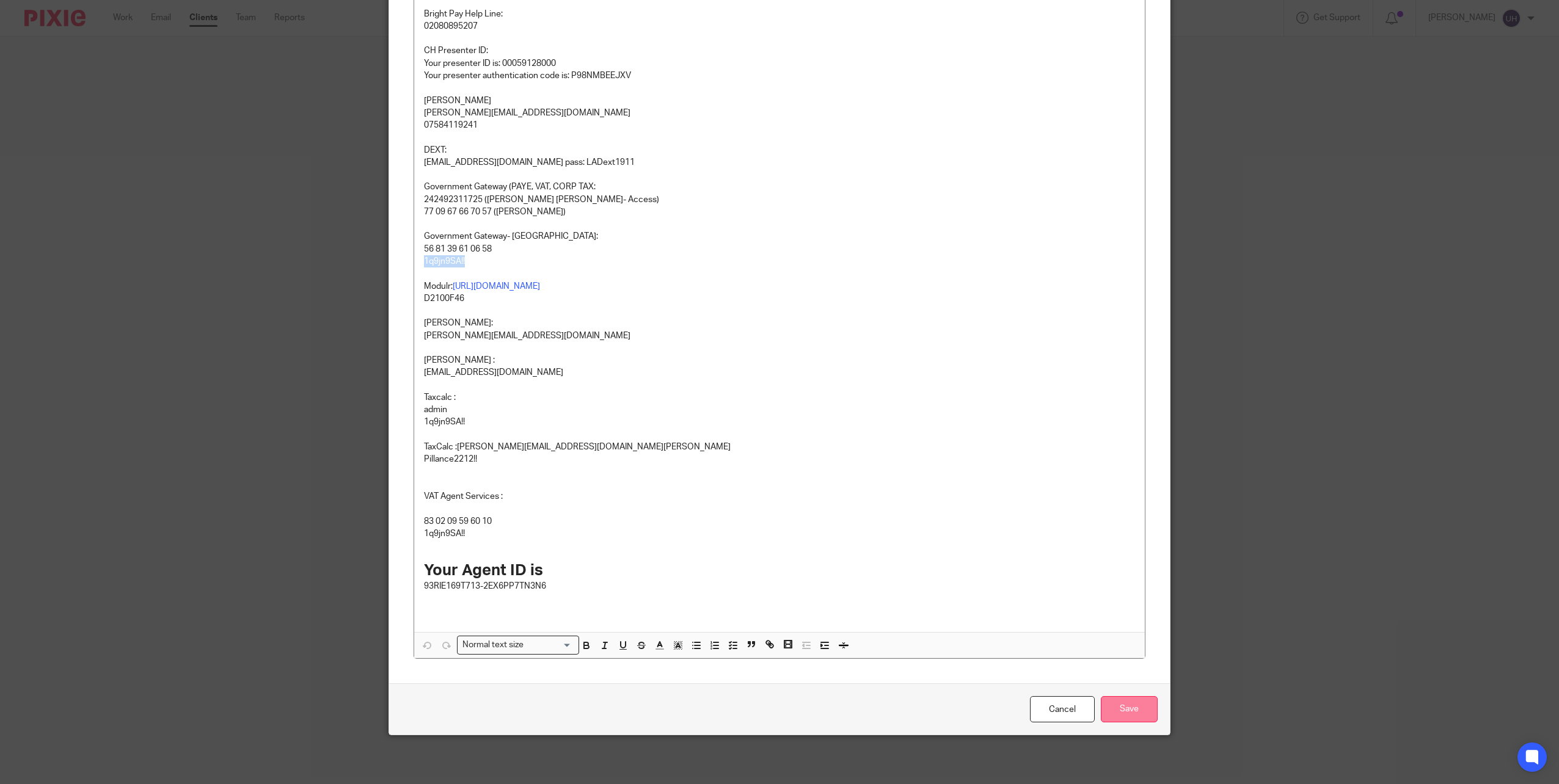
click at [1113, 700] on input "Save" at bounding box center [1130, 709] width 57 height 26
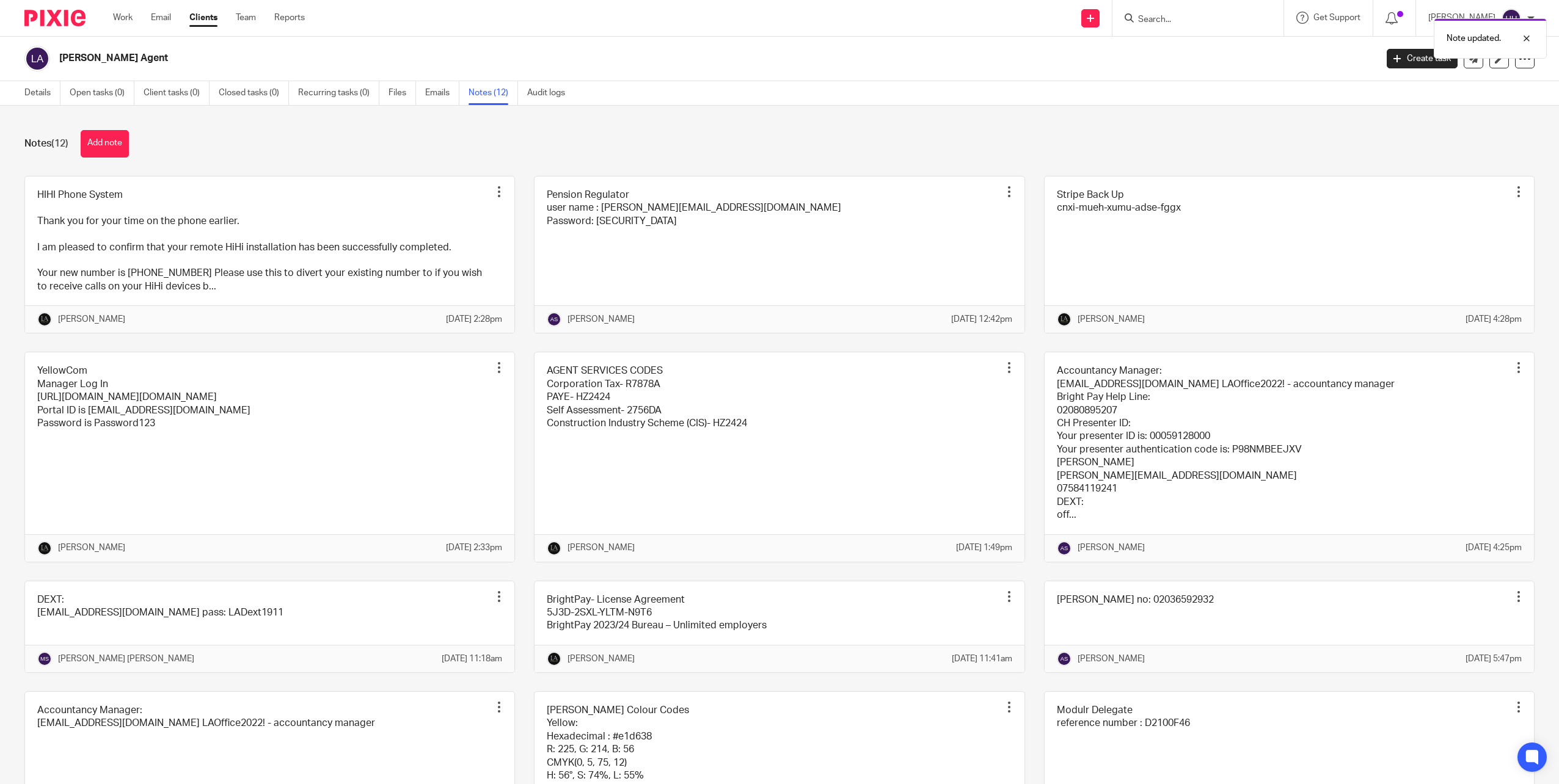
click at [1161, 8] on div at bounding box center [1198, 18] width 171 height 36
click at [1161, 16] on div "Note updated." at bounding box center [1163, 35] width 767 height 47
click at [1157, 25] on div "Note updated." at bounding box center [1163, 35] width 767 height 47
click at [1154, 19] on input "Search" at bounding box center [1191, 21] width 110 height 11
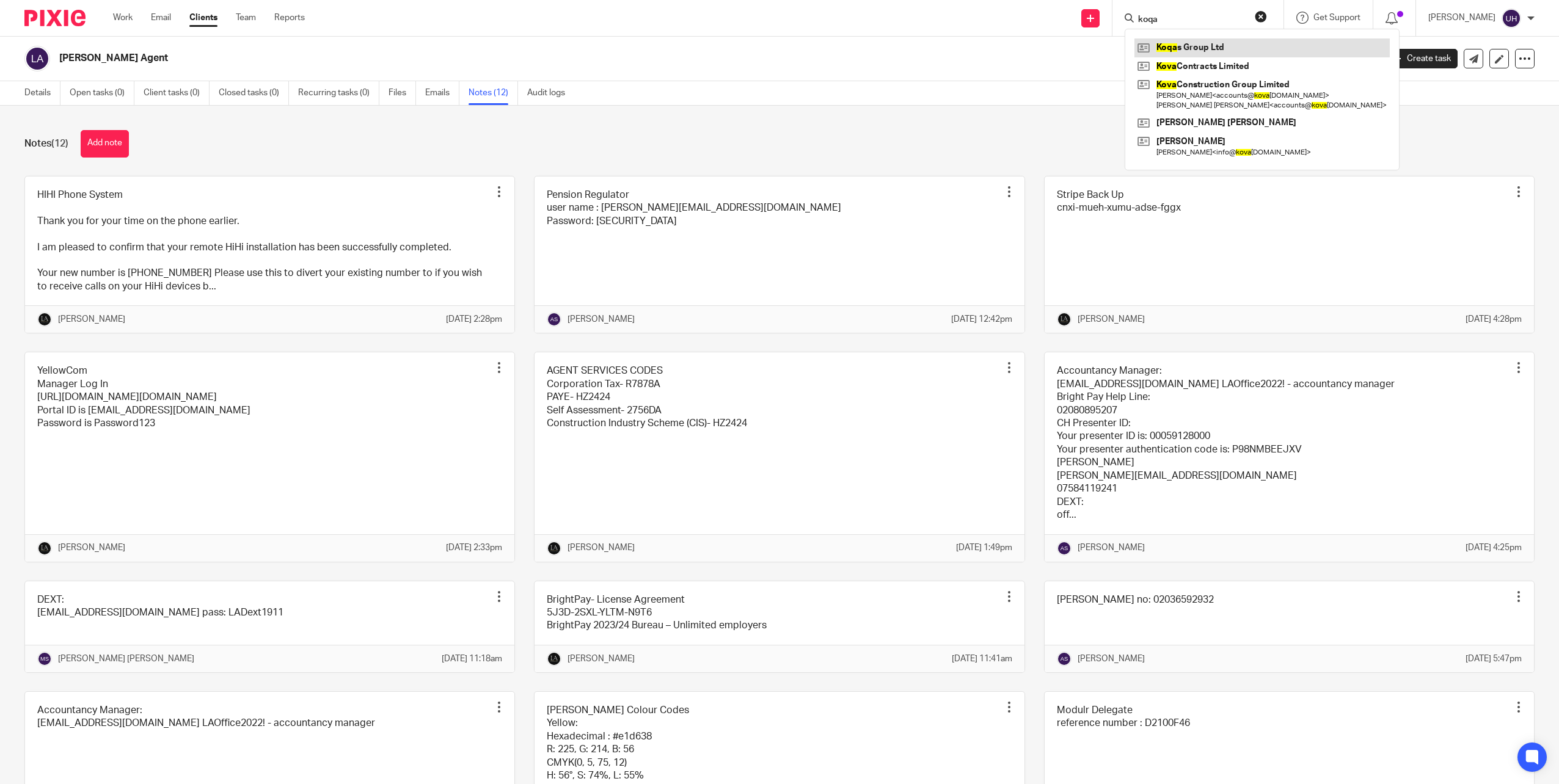
type input "koqa"
click at [1196, 40] on link at bounding box center [1262, 47] width 255 height 18
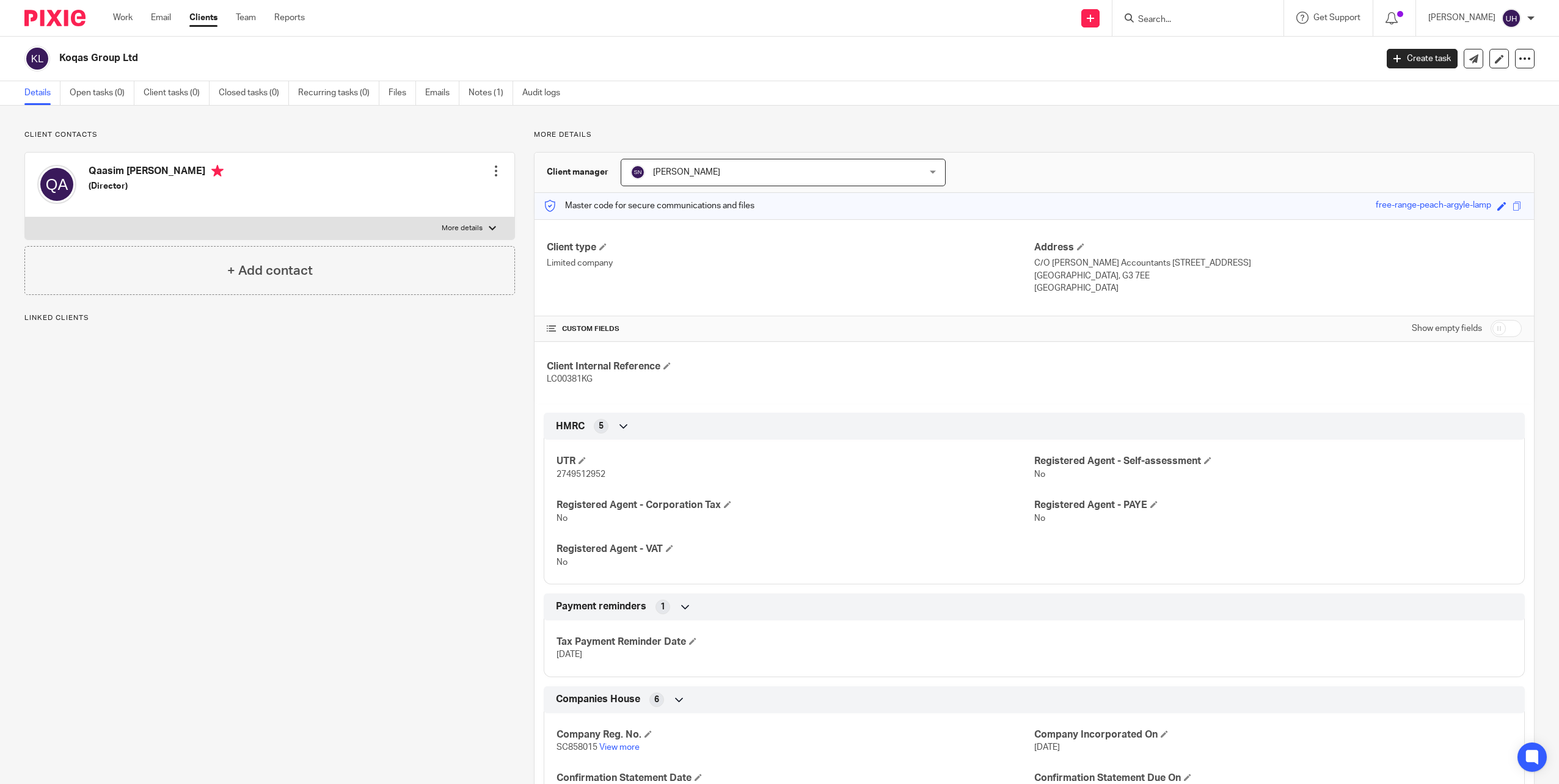
click at [92, 57] on h2 "Koqas Group Ltd" at bounding box center [583, 58] width 1047 height 13
copy main "Koqas Group Ltd Create task Update from Companies House Export data Merge Archi…"
click at [596, 471] on span "2749512952" at bounding box center [580, 475] width 49 height 8
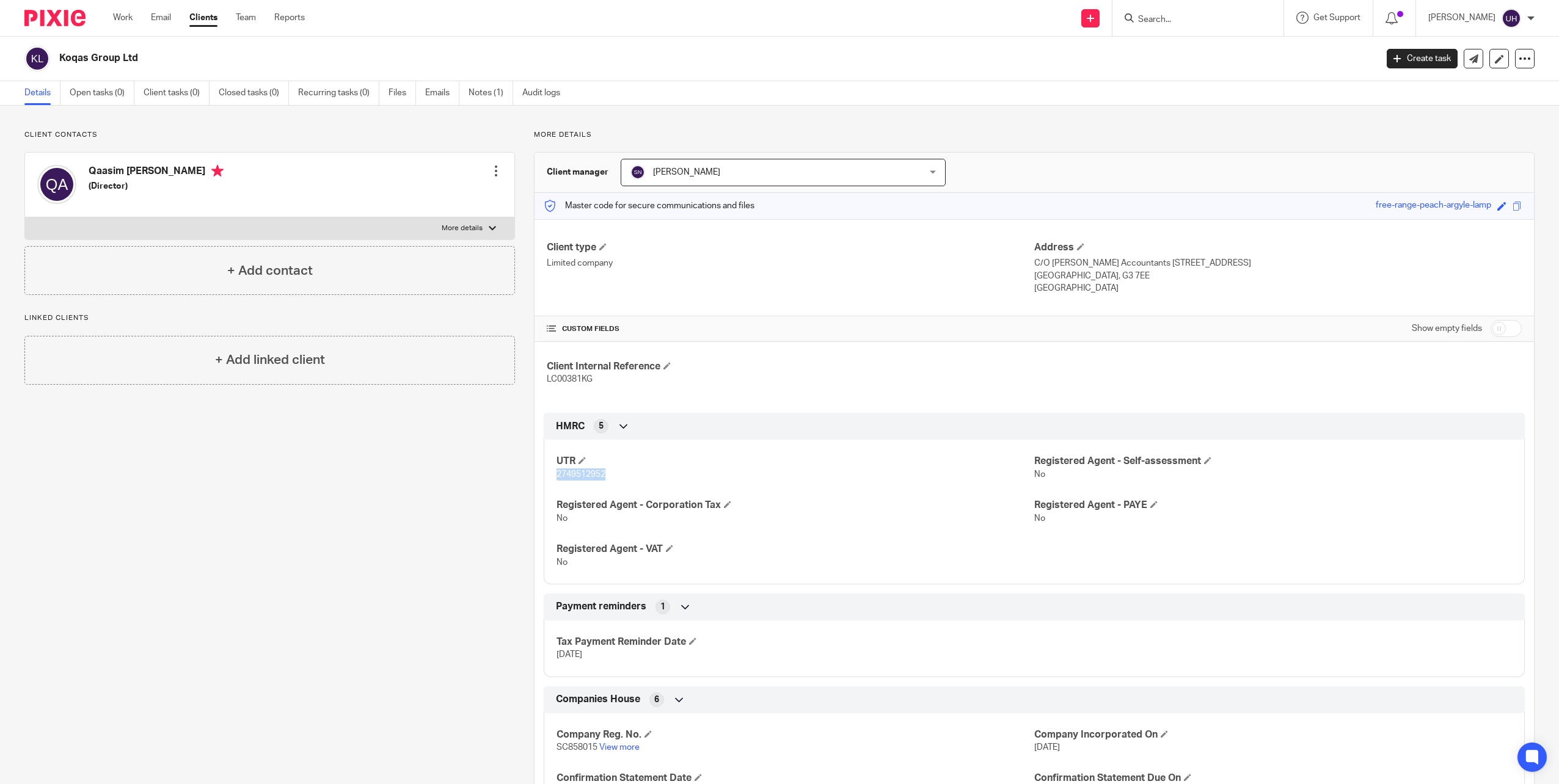
click at [596, 471] on span "2749512952" at bounding box center [580, 475] width 49 height 8
copy span "2749512952"
click at [101, 54] on h2 "Koqas Group Ltd" at bounding box center [583, 58] width 1047 height 13
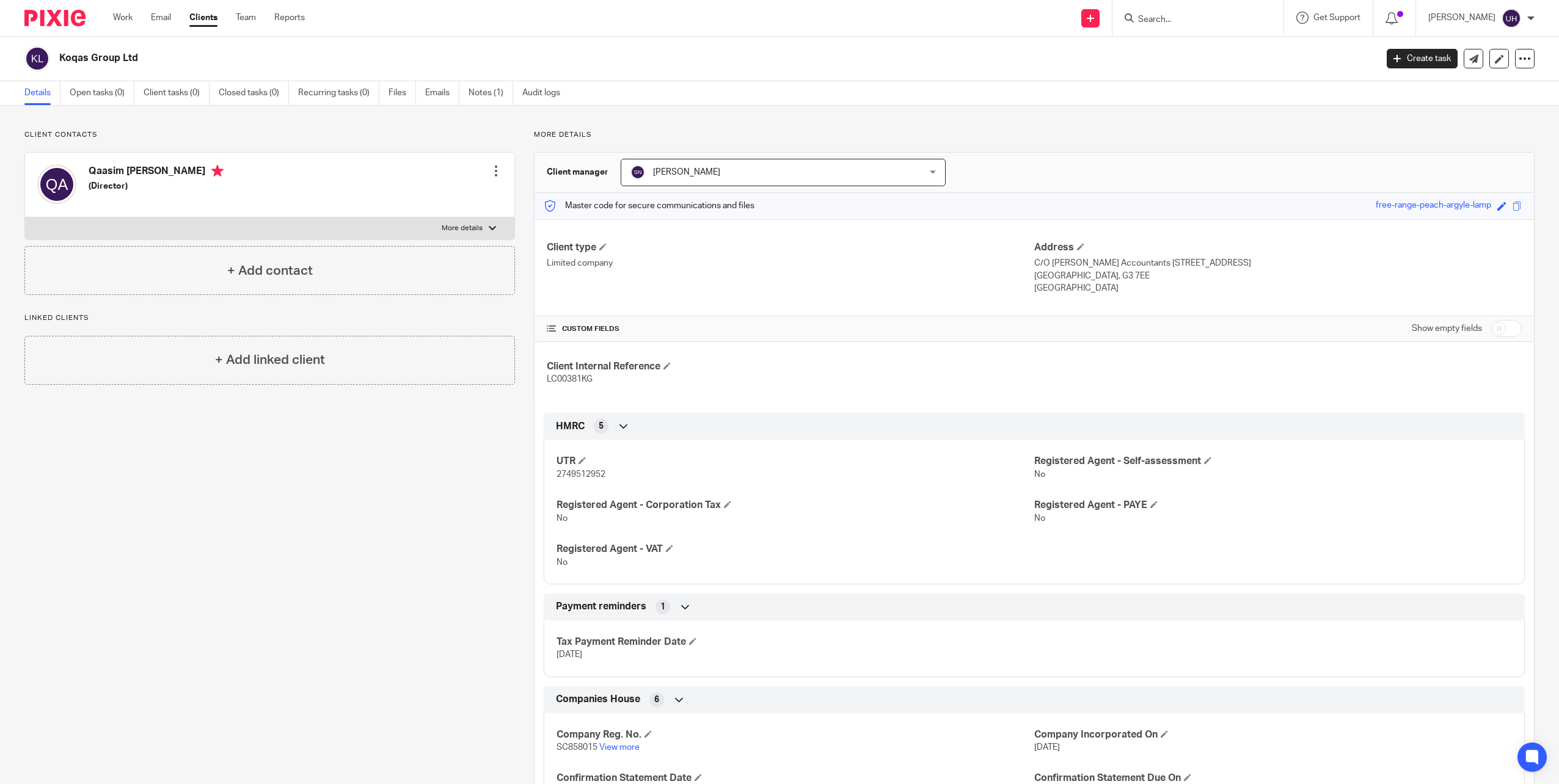
copy main "Koqas Group Ltd Create task Update from Companies House Export data Merge Archi…"
drag, startPoint x: 1067, startPoint y: 273, endPoint x: 1095, endPoint y: 278, distance: 28.4
click at [1095, 278] on p "Glasgow, G3 7EE" at bounding box center [1278, 275] width 488 height 12
copy p "G3 7EE"
click at [1152, 19] on input "Search" at bounding box center [1191, 21] width 110 height 11
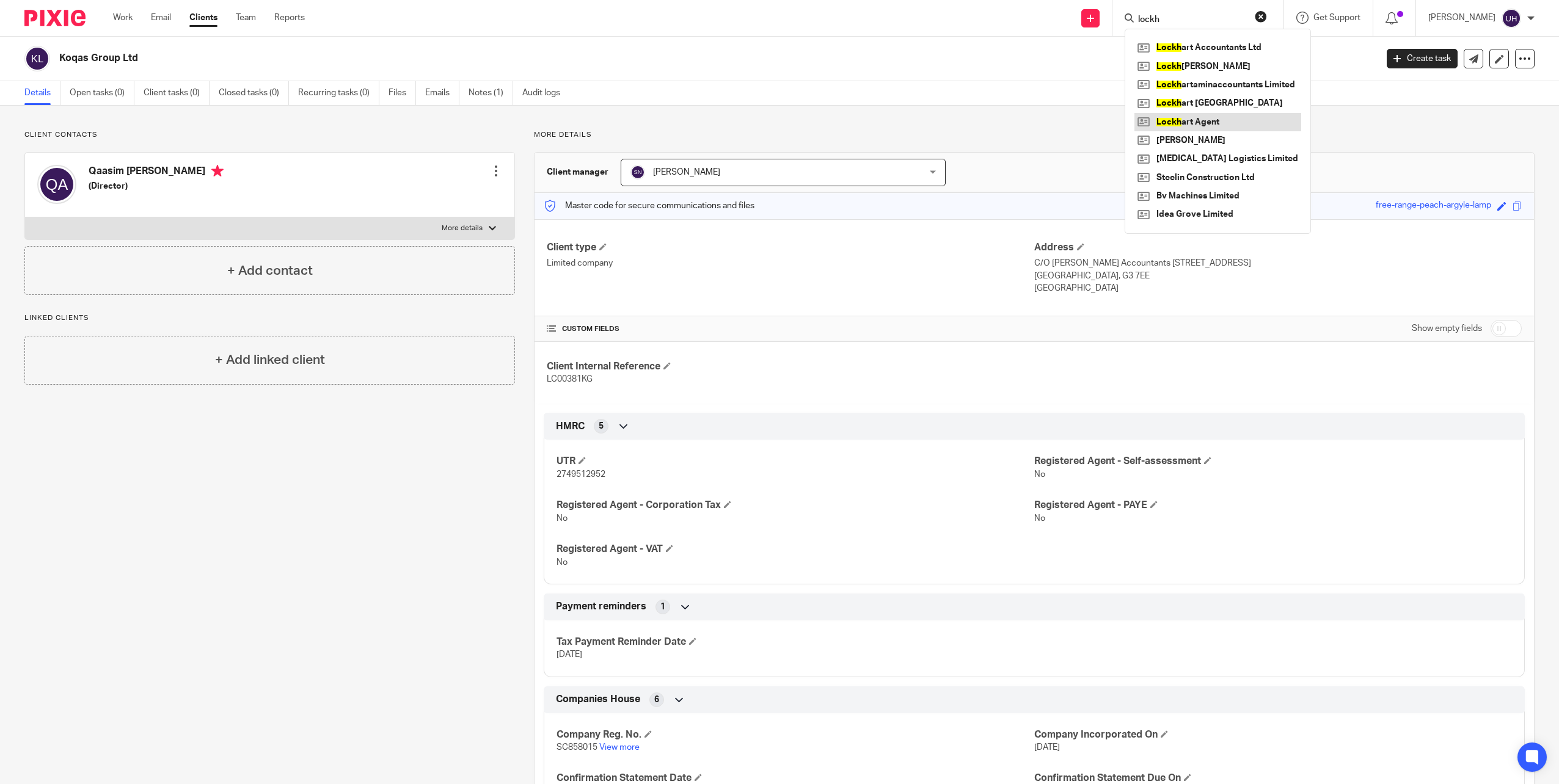
type input "lockh"
click at [1207, 113] on link at bounding box center [1217, 122] width 167 height 18
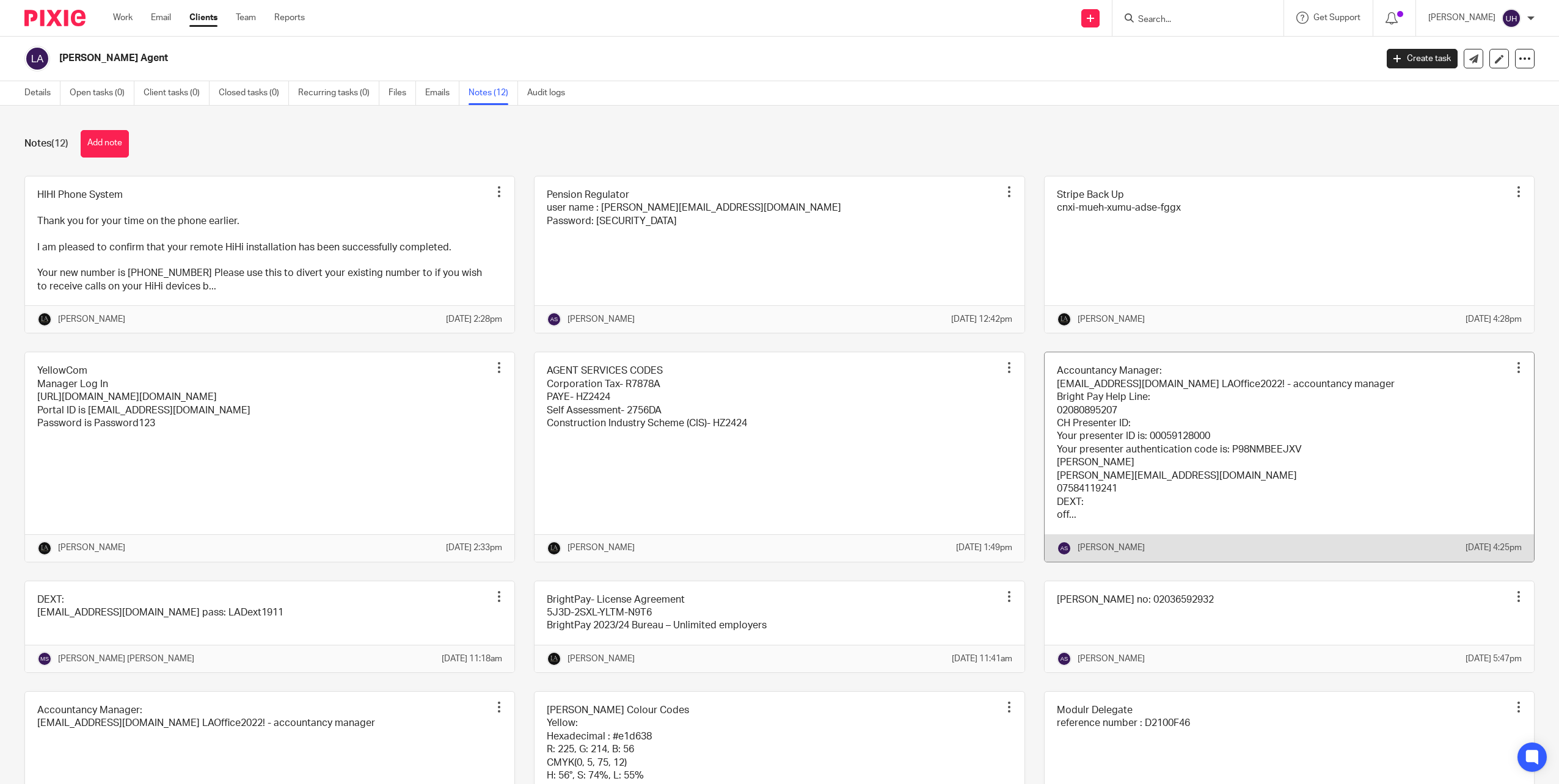
click at [1083, 400] on link at bounding box center [1289, 456] width 490 height 209
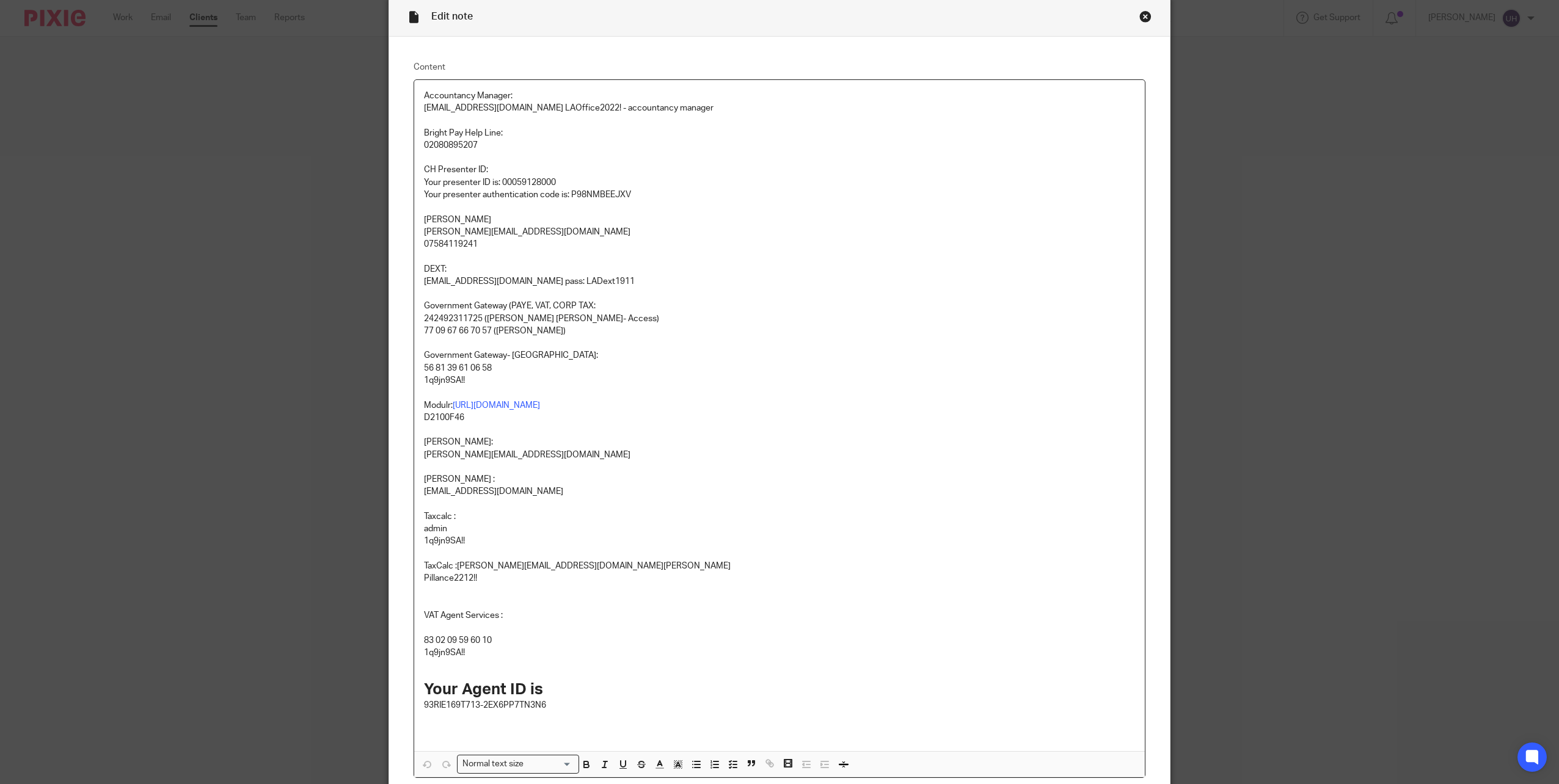
scroll to position [171, 0]
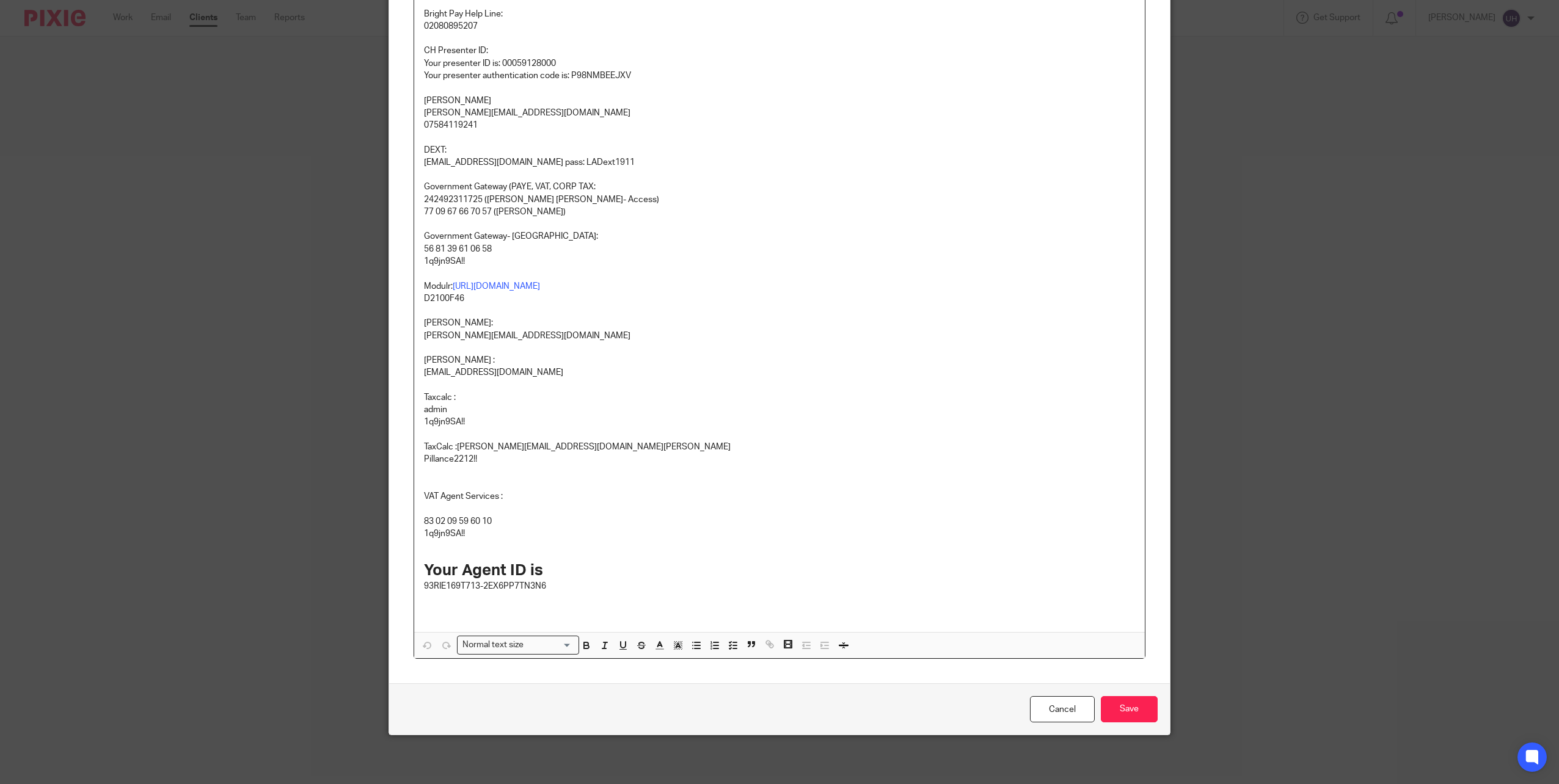
click at [480, 249] on p "56 81 39 61 06 58" at bounding box center [780, 249] width 711 height 12
copy p "56 81 39 61 06 58"
click at [1133, 707] on input "Save" at bounding box center [1130, 709] width 57 height 26
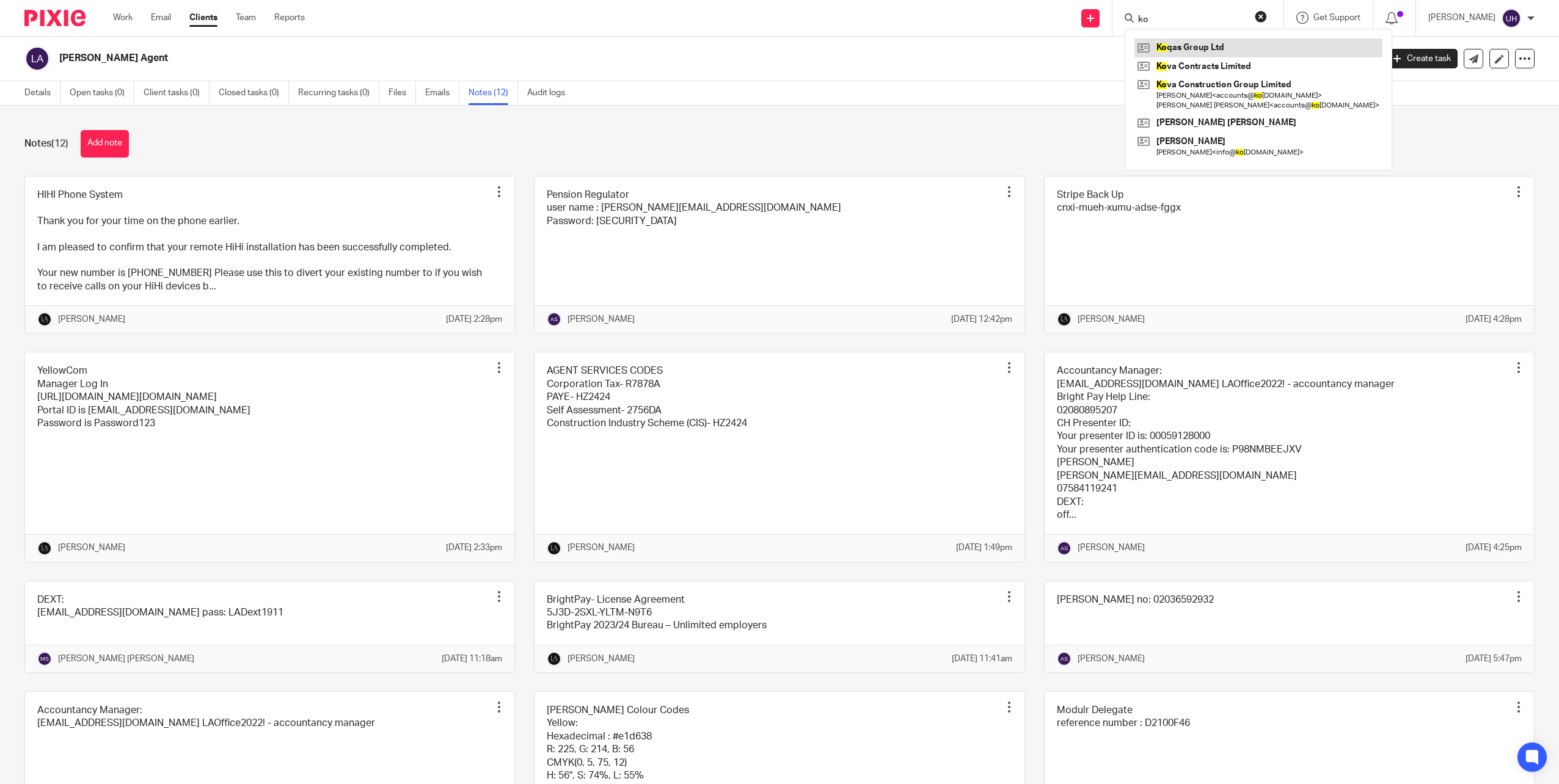
type input "ko"
click at [1220, 44] on link at bounding box center [1259, 47] width 248 height 18
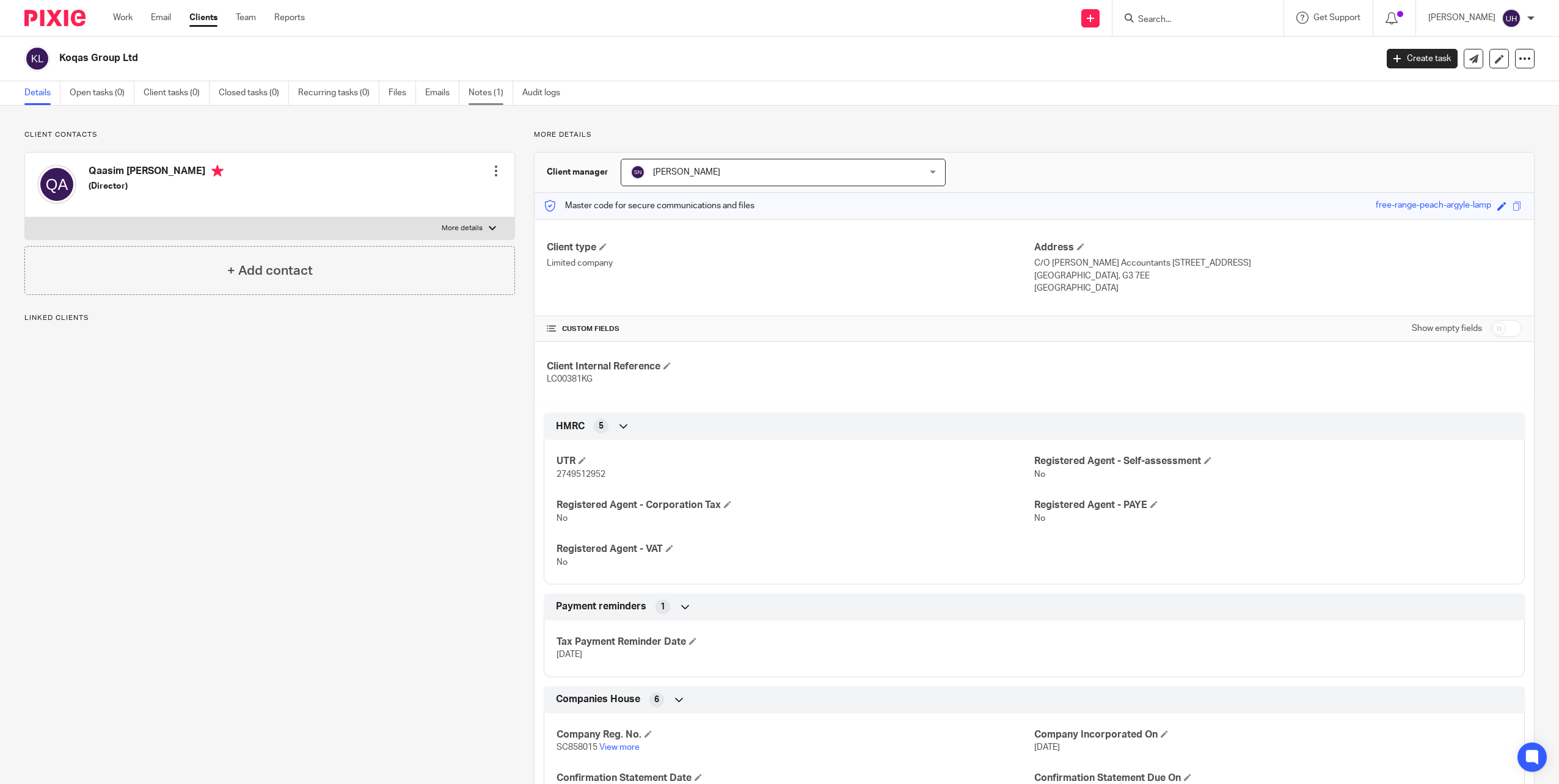
click at [502, 96] on link "Notes (1)" at bounding box center [490, 93] width 45 height 24
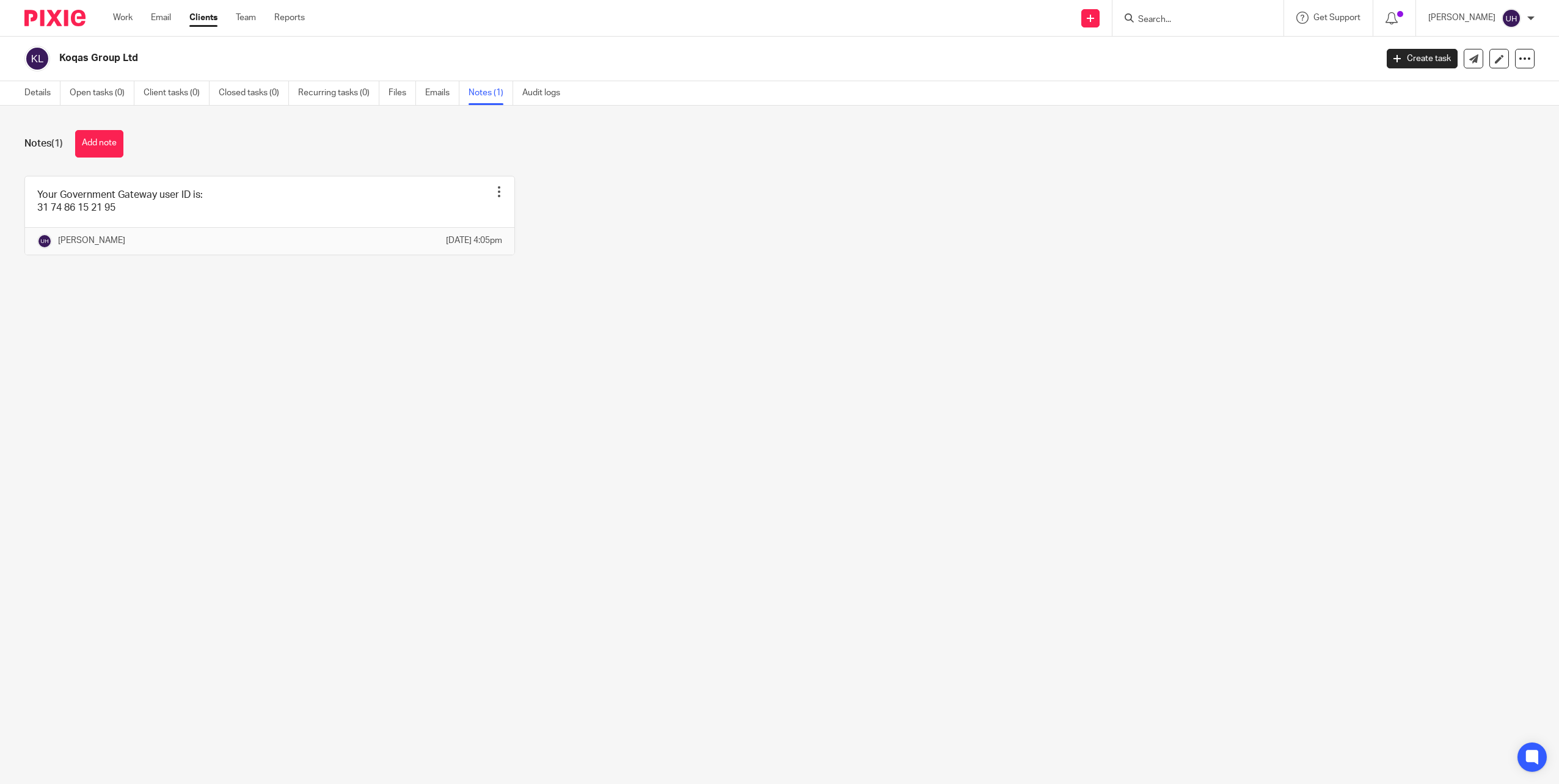
click at [123, 144] on button "Add note" at bounding box center [99, 144] width 48 height 28
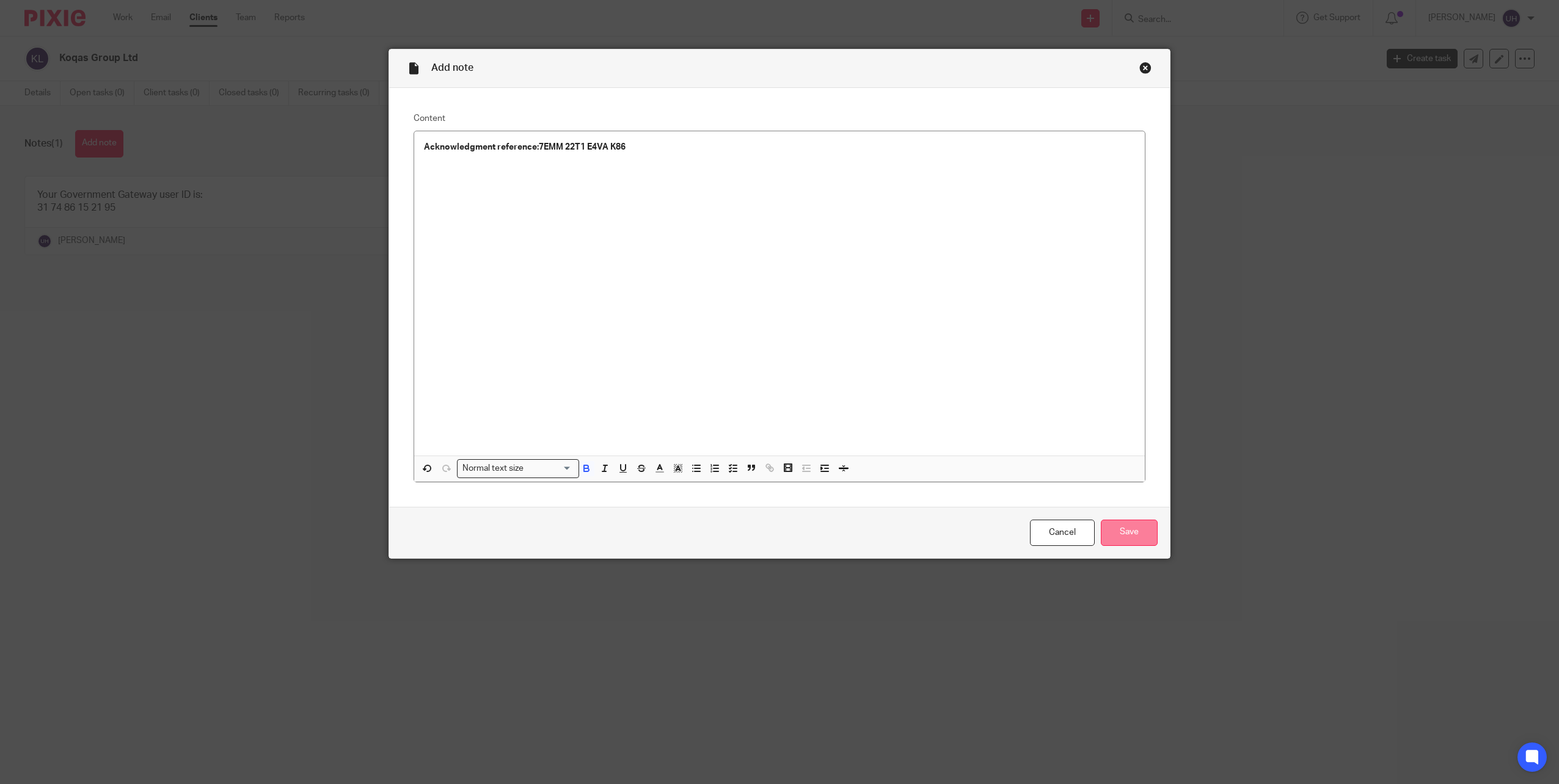
click at [1113, 533] on input "Save" at bounding box center [1130, 533] width 57 height 26
